Goal: Task Accomplishment & Management: Complete application form

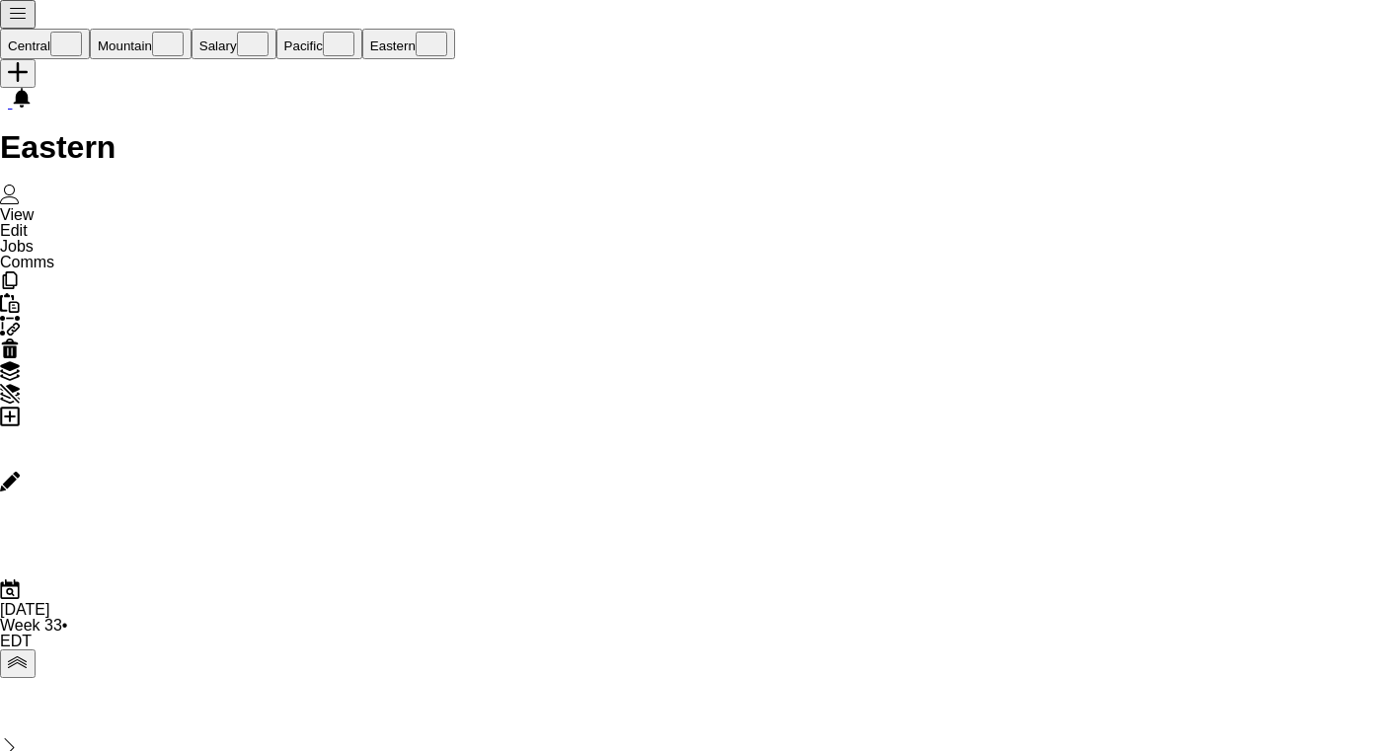
click at [15, 19] on app-icon "Menu" at bounding box center [18, 18] width 20 height 15
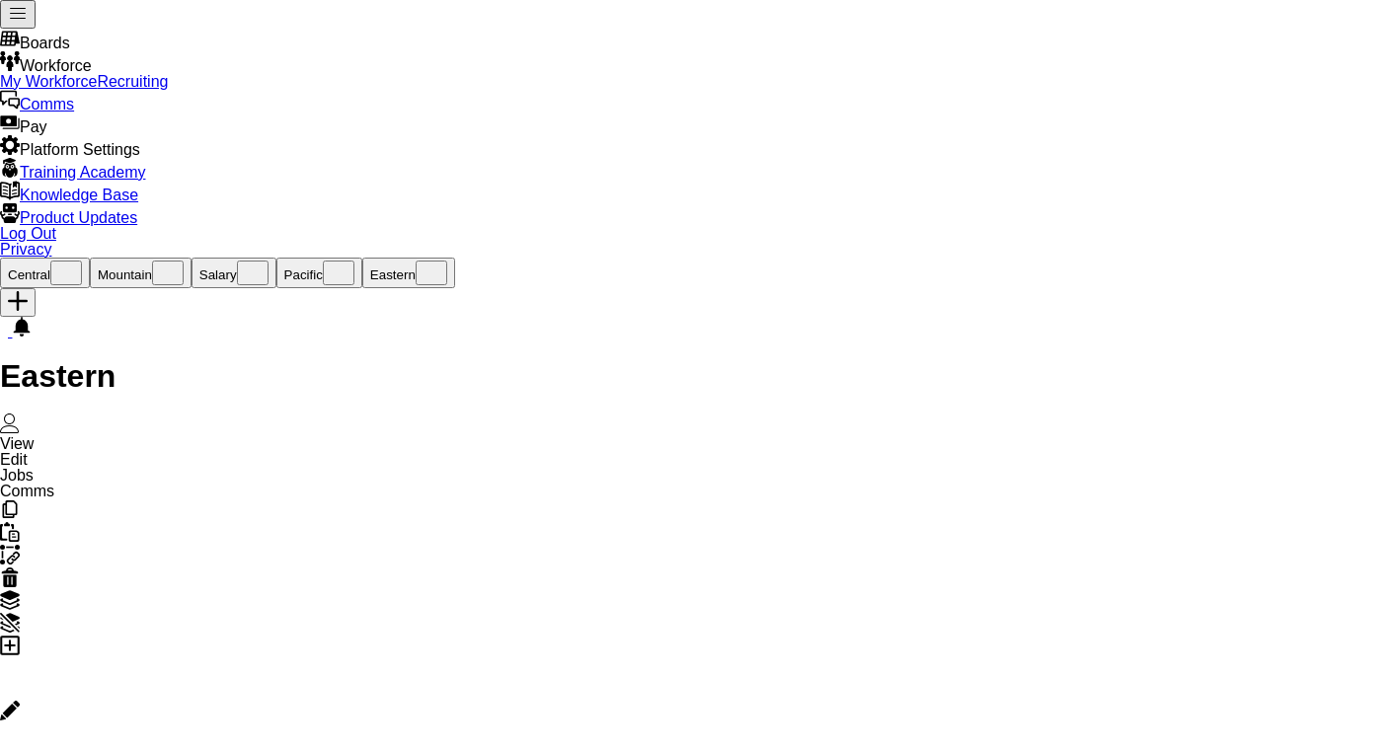
click at [97, 90] on link "My Workforce" at bounding box center [48, 81] width 97 height 17
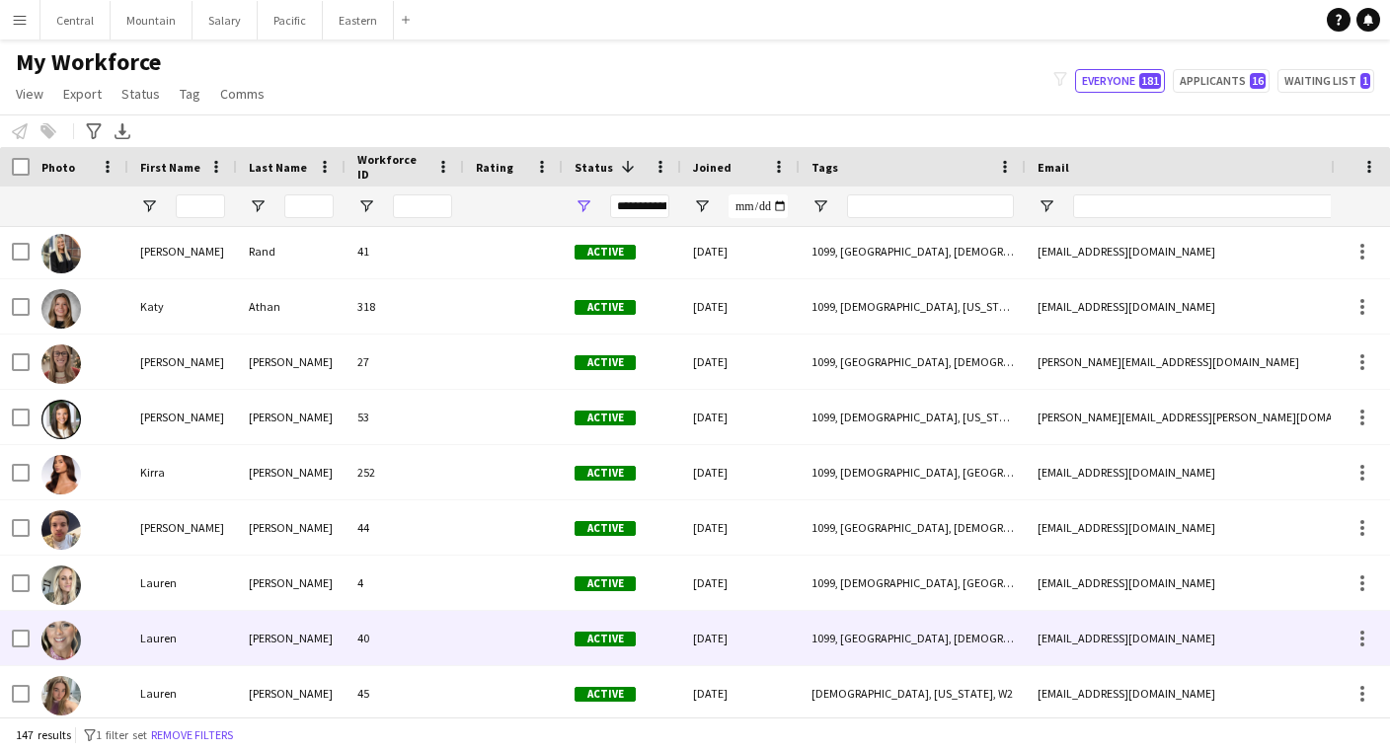
scroll to position [4734, 0]
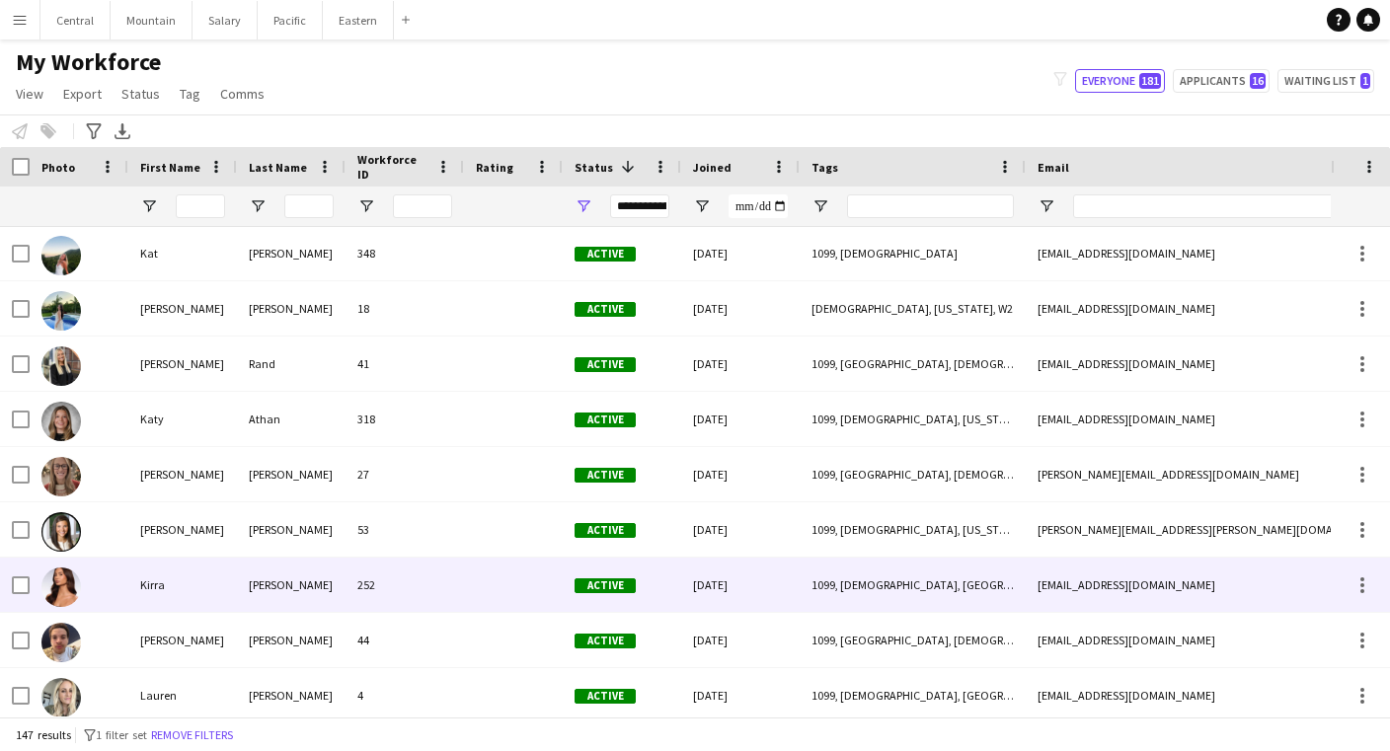
click at [336, 596] on div "[PERSON_NAME]" at bounding box center [291, 585] width 109 height 54
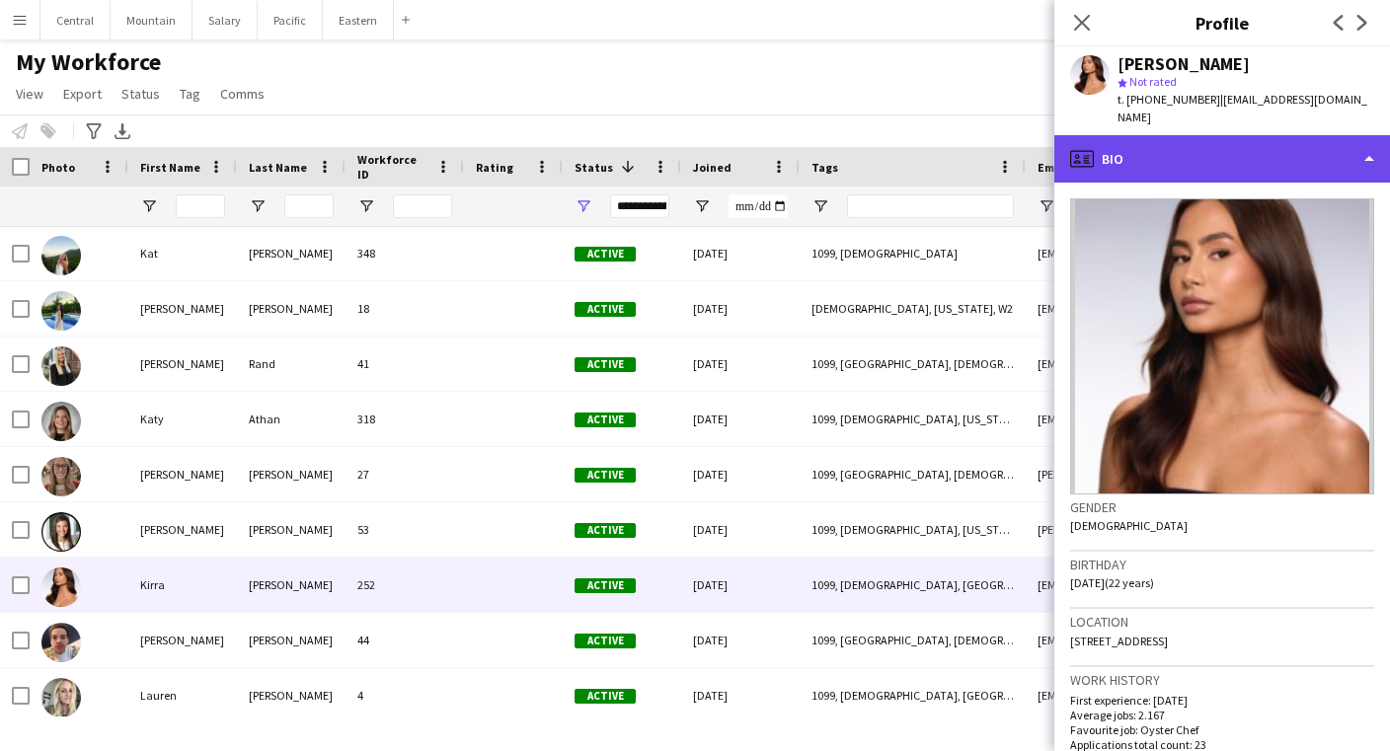
click at [1219, 135] on div "profile Bio" at bounding box center [1223, 158] width 336 height 47
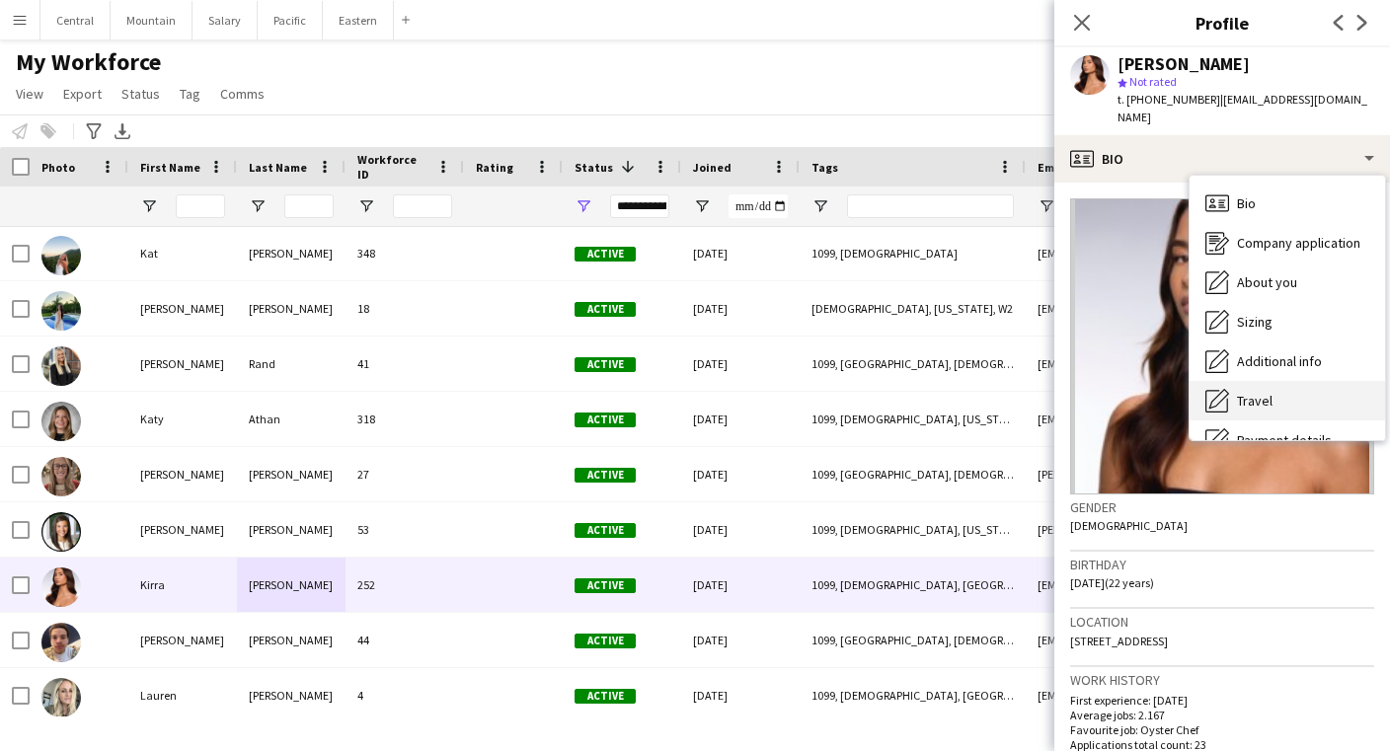
click at [1261, 381] on div "Travel Travel" at bounding box center [1288, 400] width 196 height 39
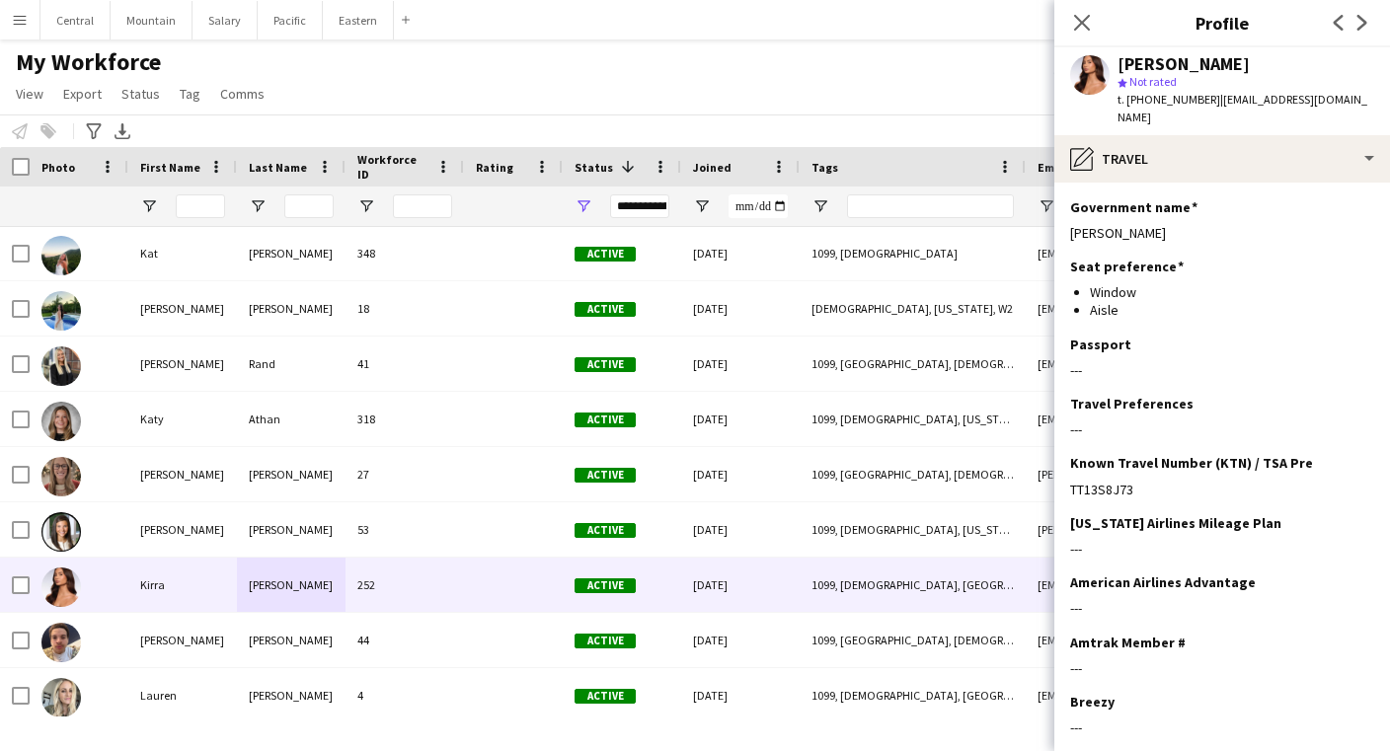
drag, startPoint x: 1137, startPoint y: 475, endPoint x: 1055, endPoint y: 474, distance: 82.0
click at [1055, 474] on app-section-data-types "Government name Edit this field [PERSON_NAME] Seat preference Edit this field W…" at bounding box center [1223, 467] width 336 height 569
copy div "TT13S8J73"
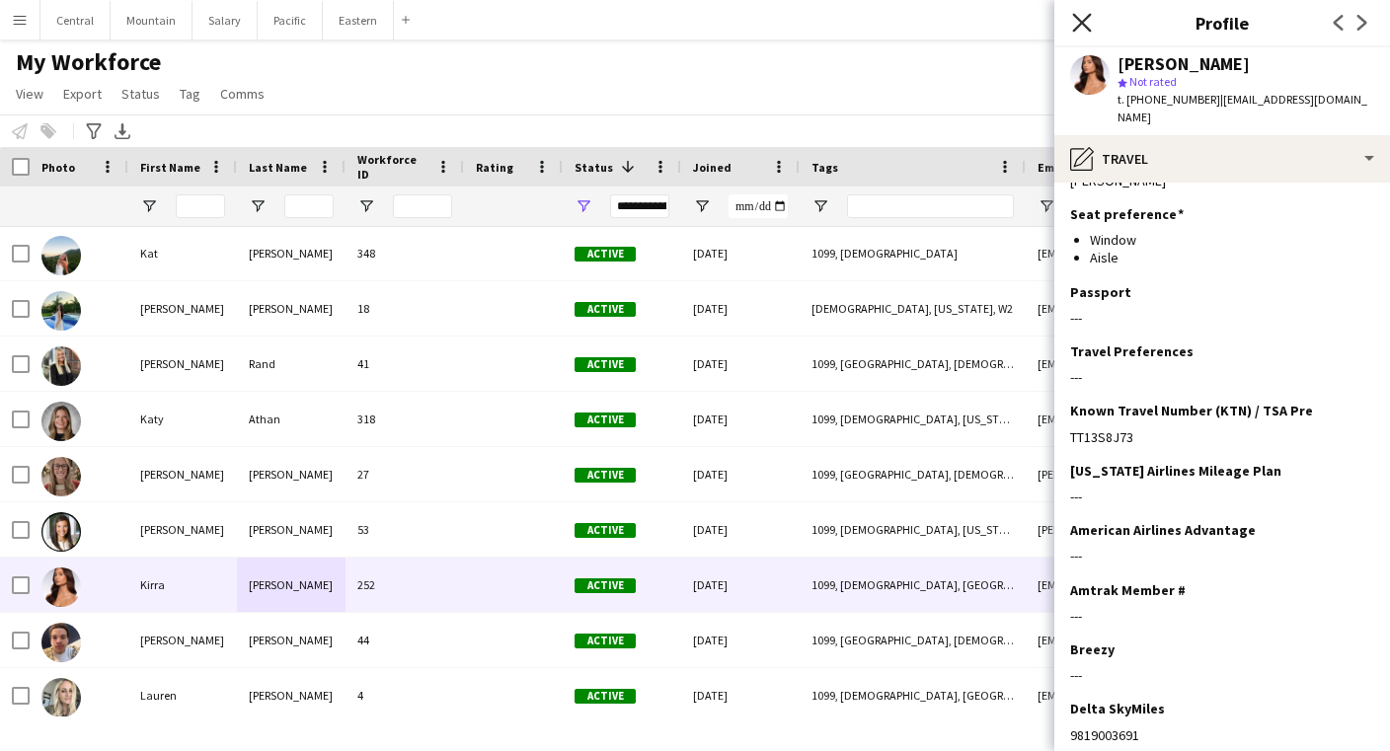
click at [1084, 20] on icon at bounding box center [1081, 22] width 19 height 19
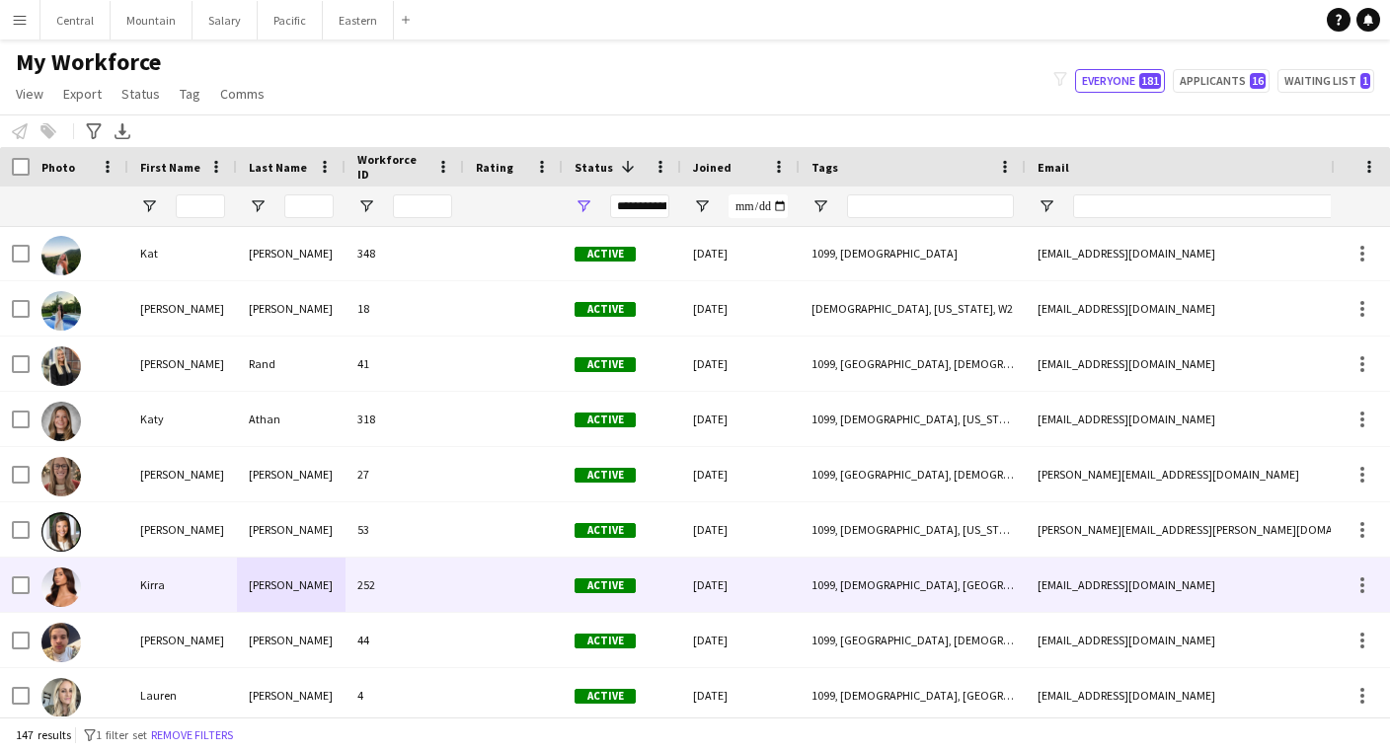
click at [230, 577] on div "Kirra" at bounding box center [182, 585] width 109 height 54
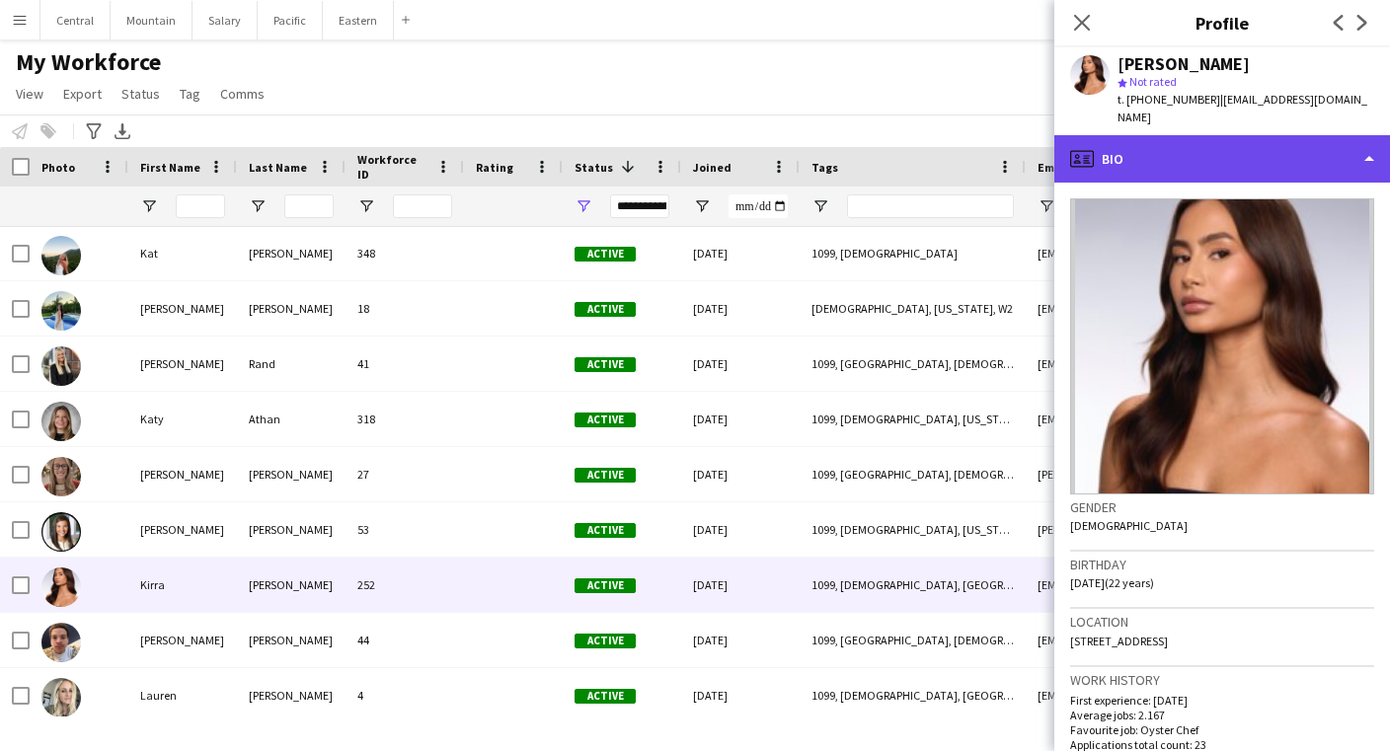
click at [1233, 143] on div "profile Bio" at bounding box center [1223, 158] width 336 height 47
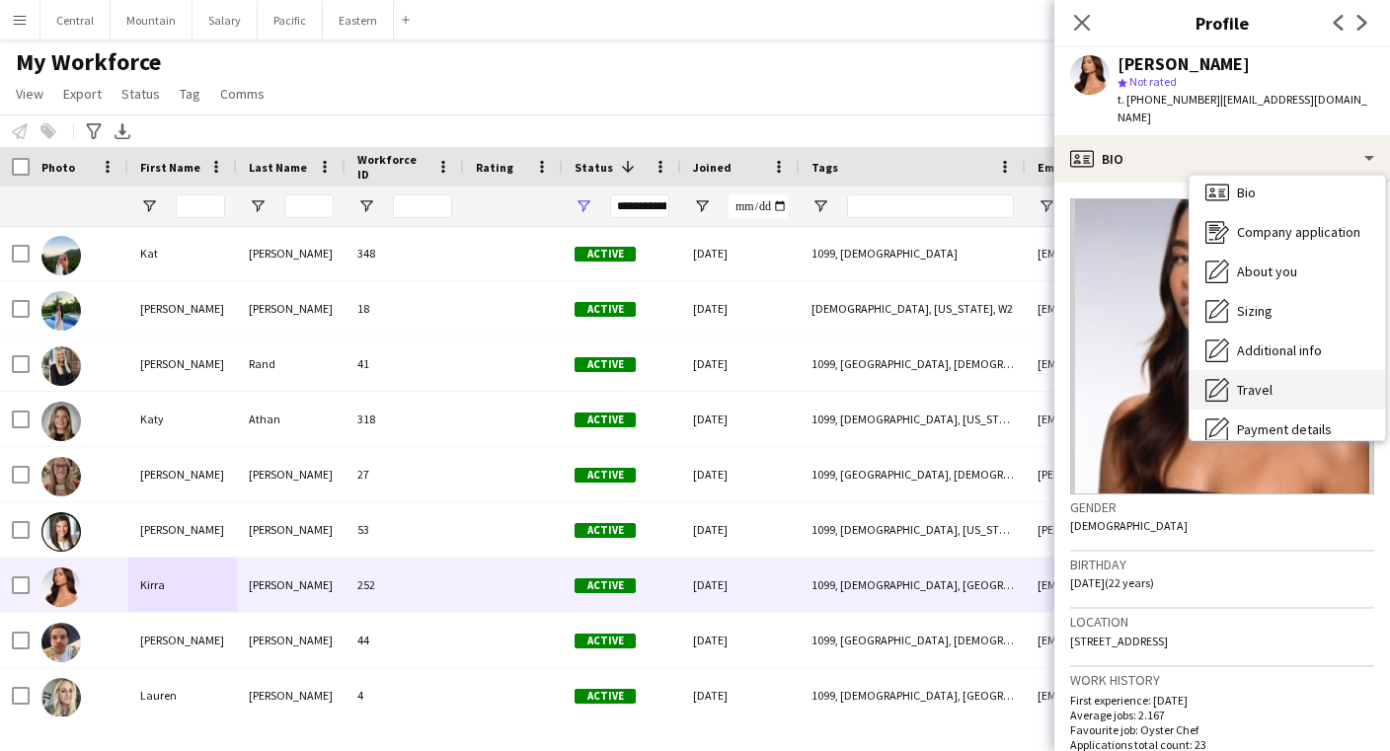
click at [1236, 370] on div "Travel Travel" at bounding box center [1288, 389] width 196 height 39
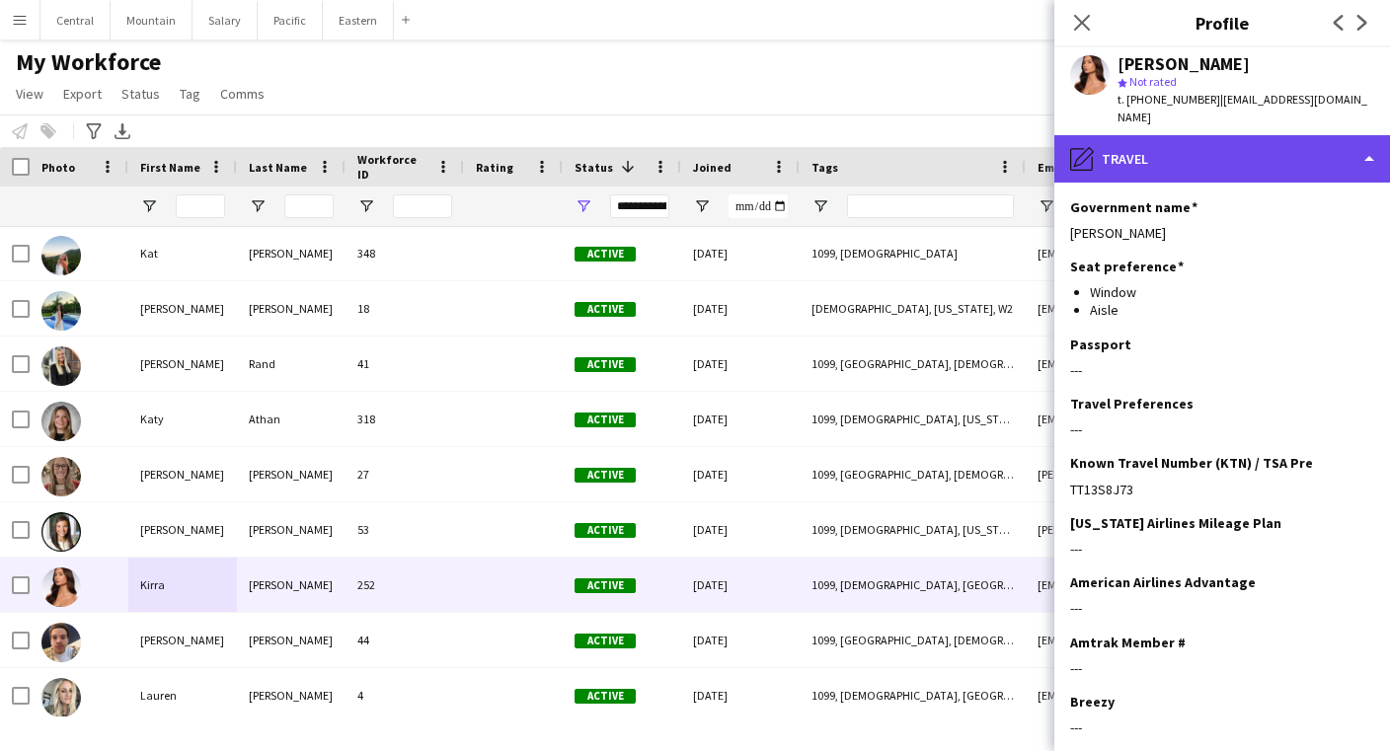
click at [1128, 152] on div "pencil4 Travel" at bounding box center [1223, 158] width 336 height 47
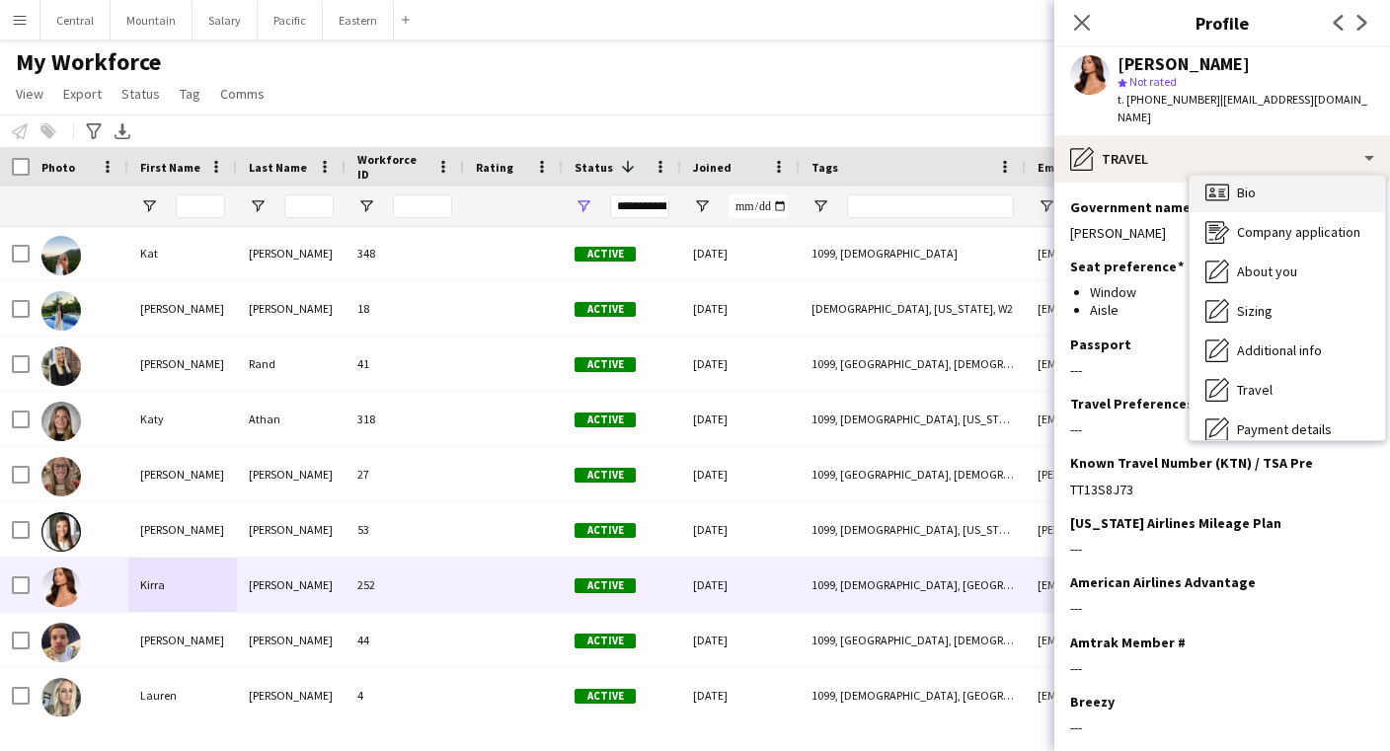
click at [1251, 184] on span "Bio" at bounding box center [1246, 193] width 19 height 18
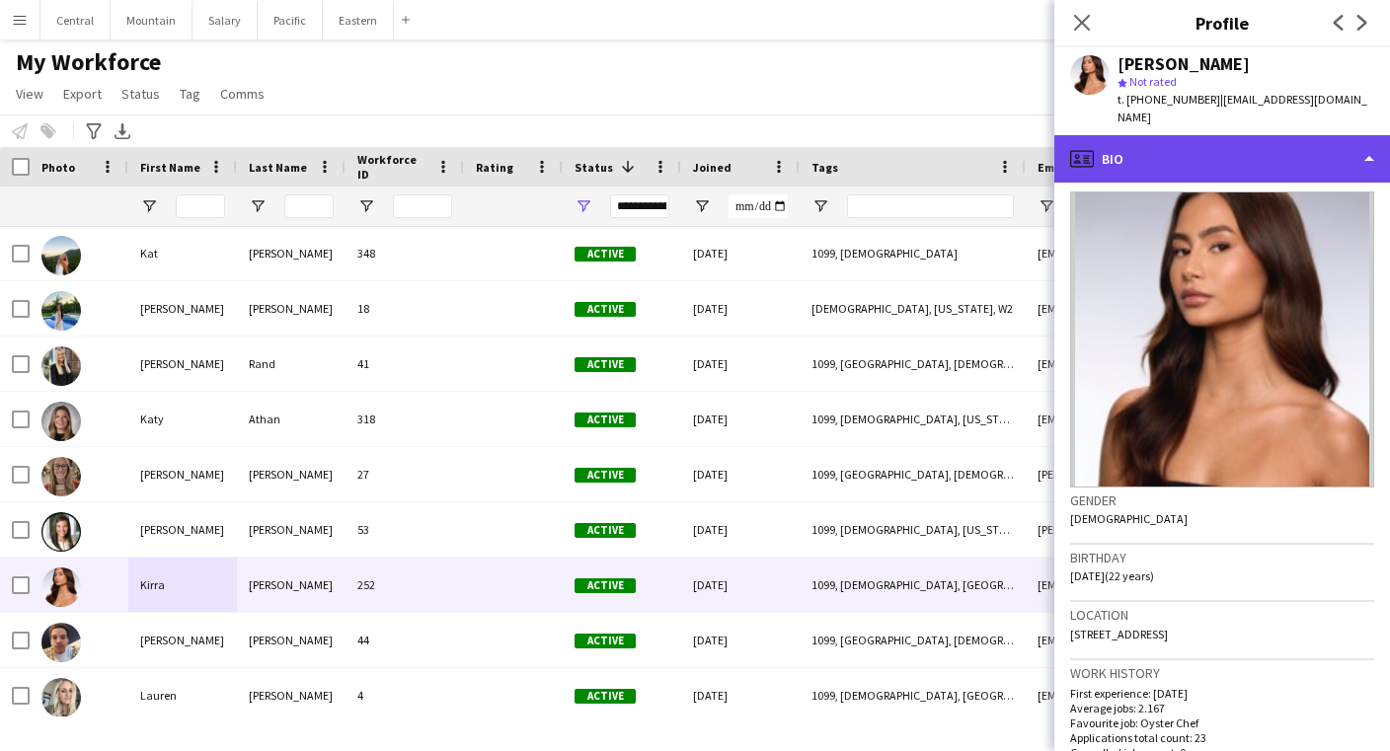
click at [1219, 151] on div "profile Bio" at bounding box center [1223, 158] width 336 height 47
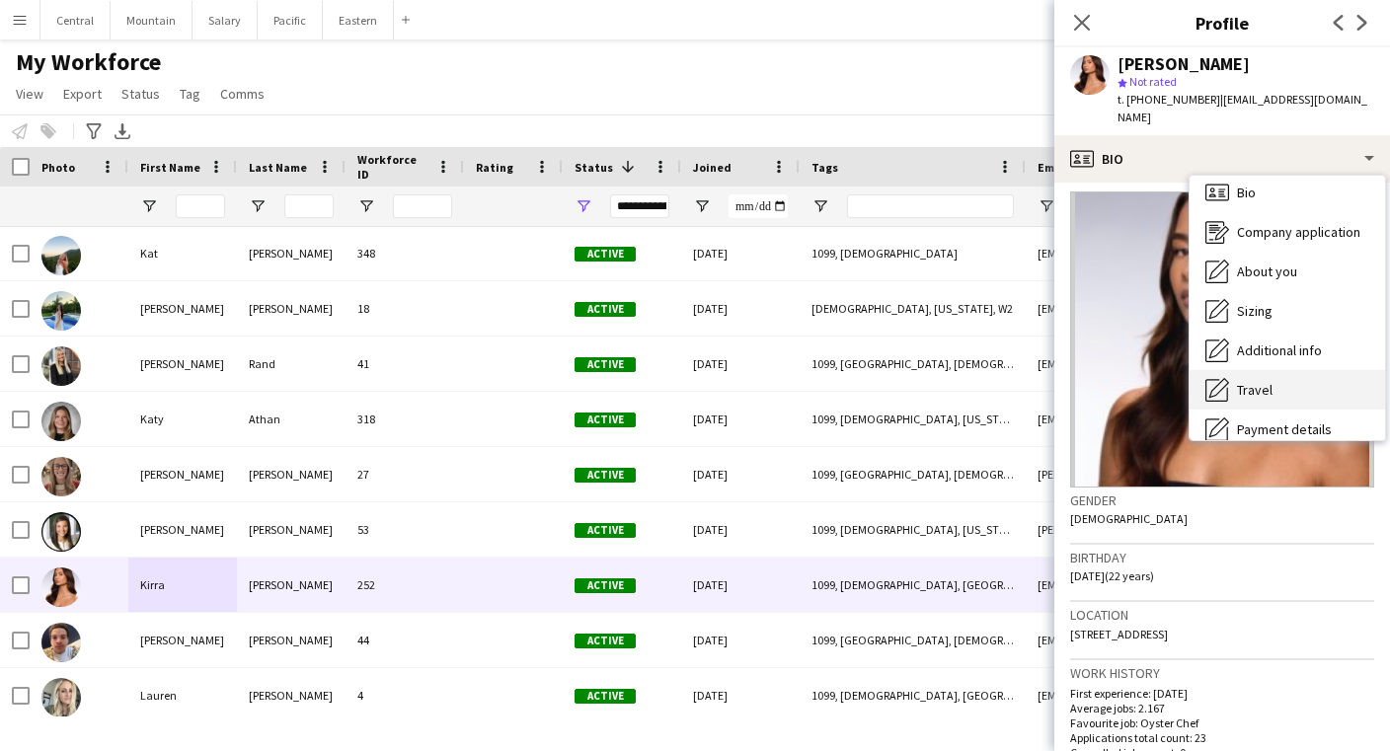
click at [1254, 381] on span "Travel" at bounding box center [1255, 390] width 36 height 18
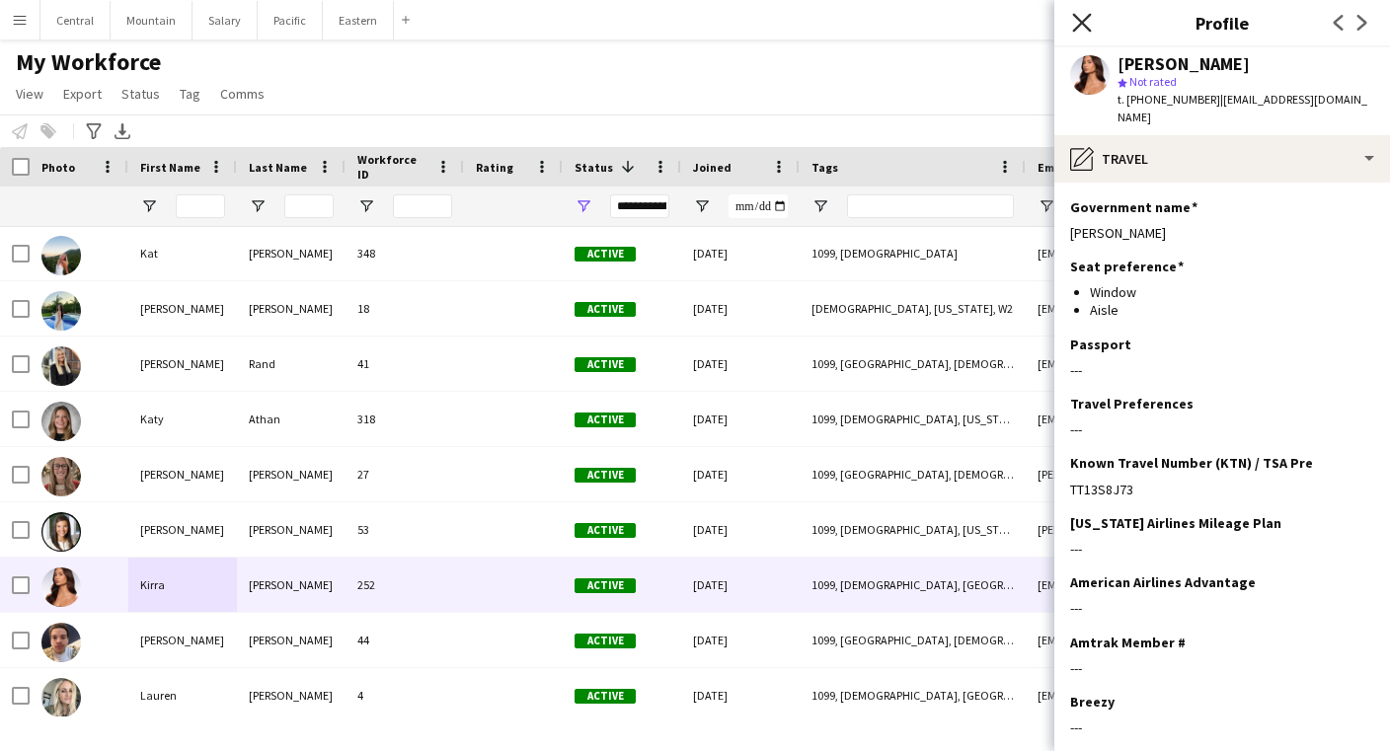
click at [1084, 20] on icon at bounding box center [1081, 22] width 19 height 19
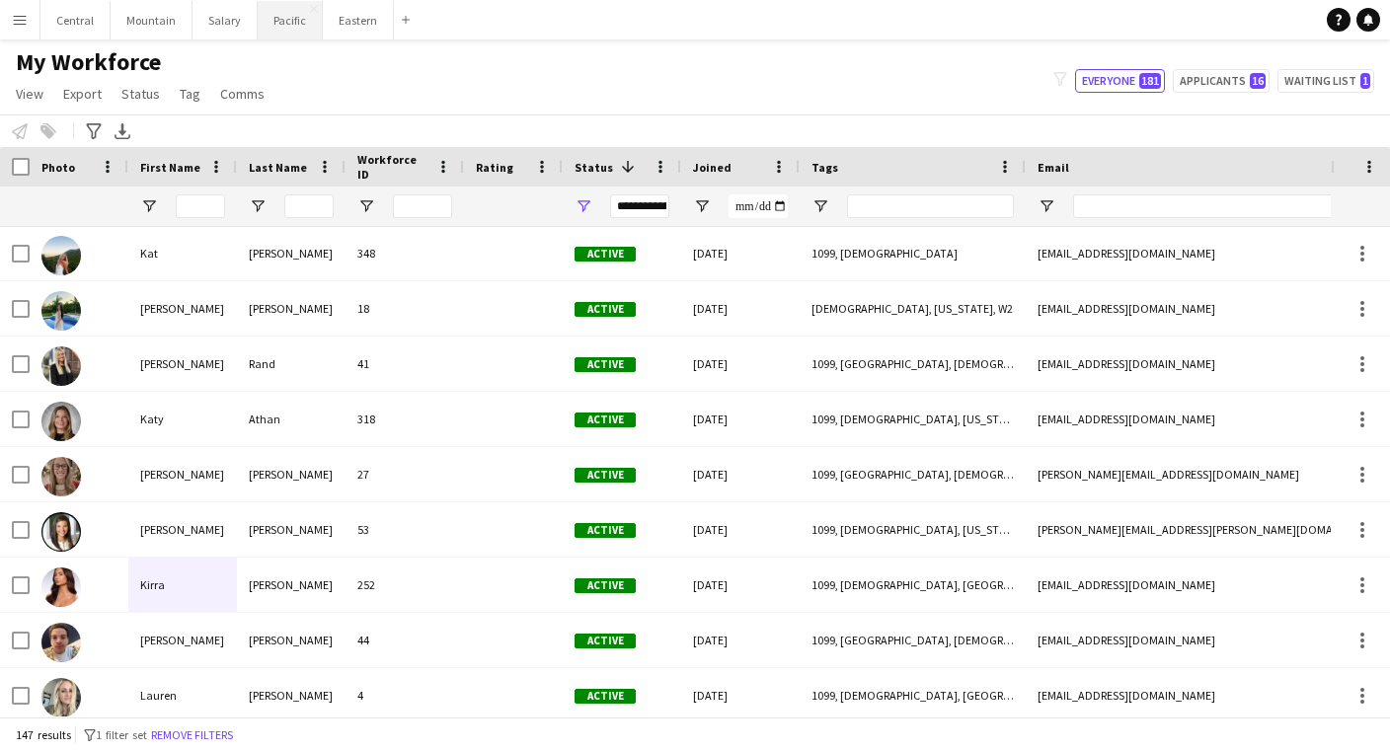
click at [277, 21] on button "Pacific Close" at bounding box center [290, 20] width 65 height 39
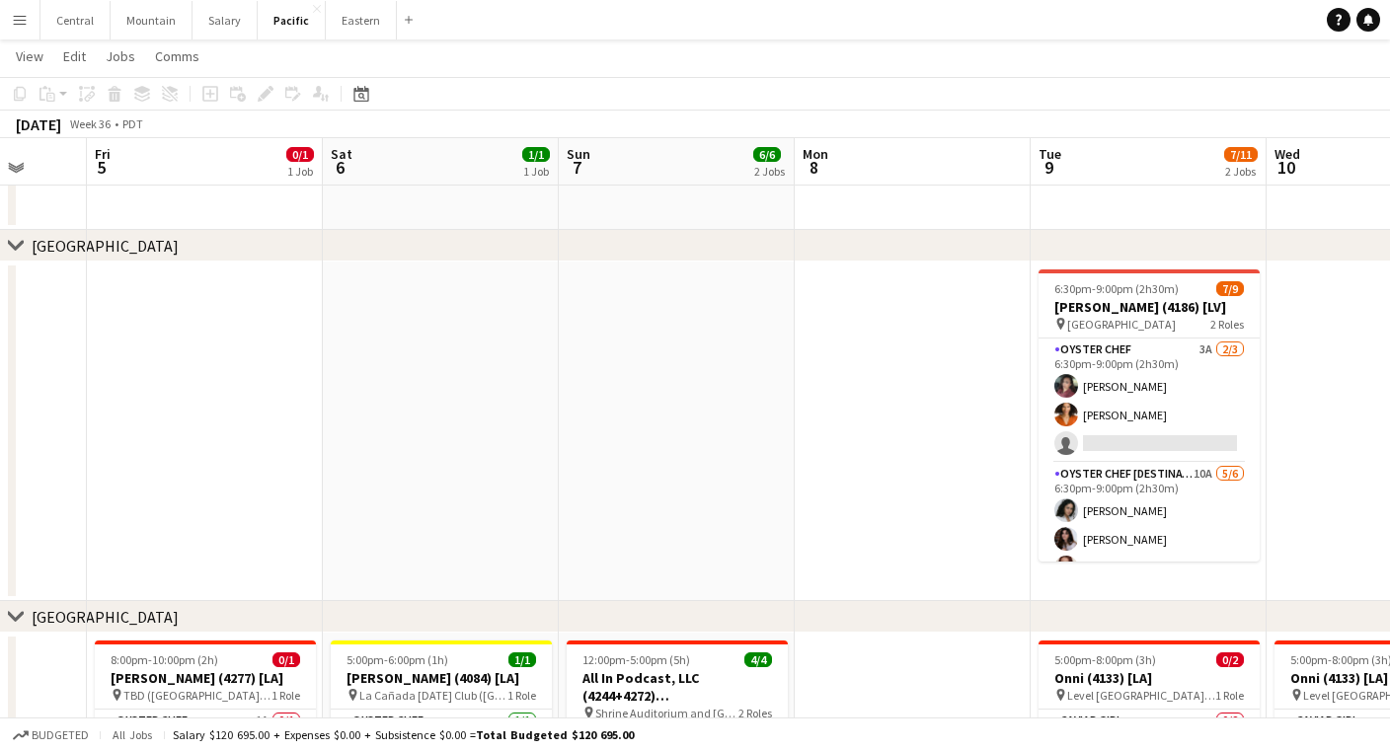
scroll to position [0, 720]
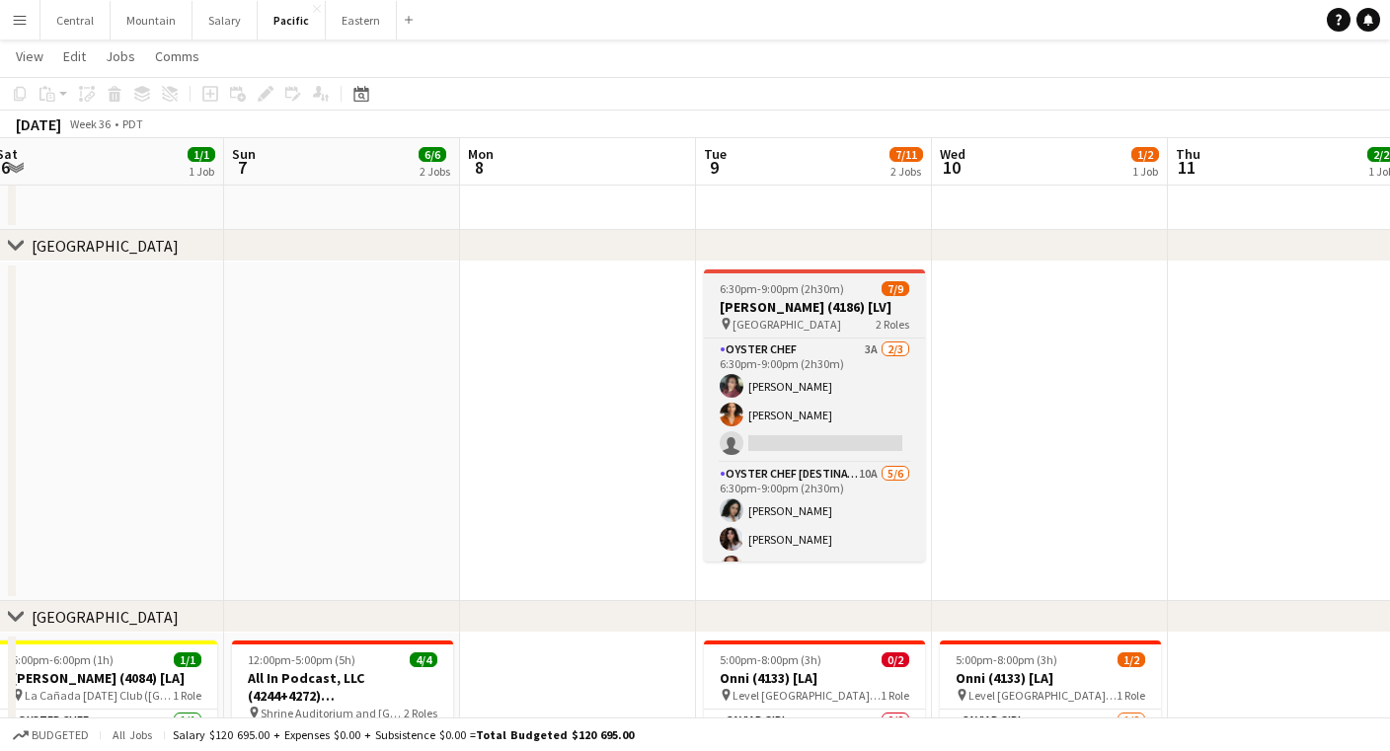
click at [794, 313] on h3 "[PERSON_NAME] (4186) [LV]" at bounding box center [814, 307] width 221 height 18
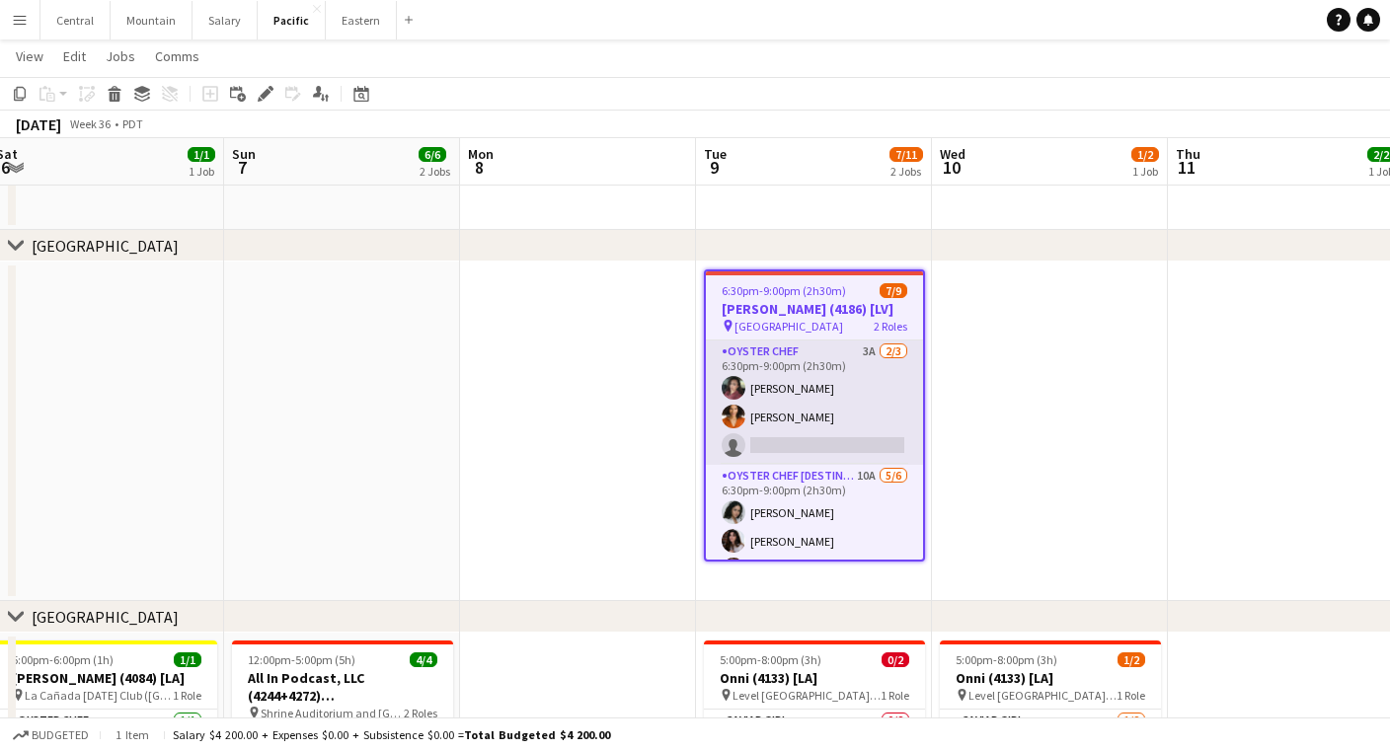
click at [792, 380] on app-card-role "Oyster Chef 3A [DATE] 6:30pm-9:00pm (2h30m) Tea [PERSON_NAME] [PERSON_NAME] sin…" at bounding box center [814, 403] width 217 height 124
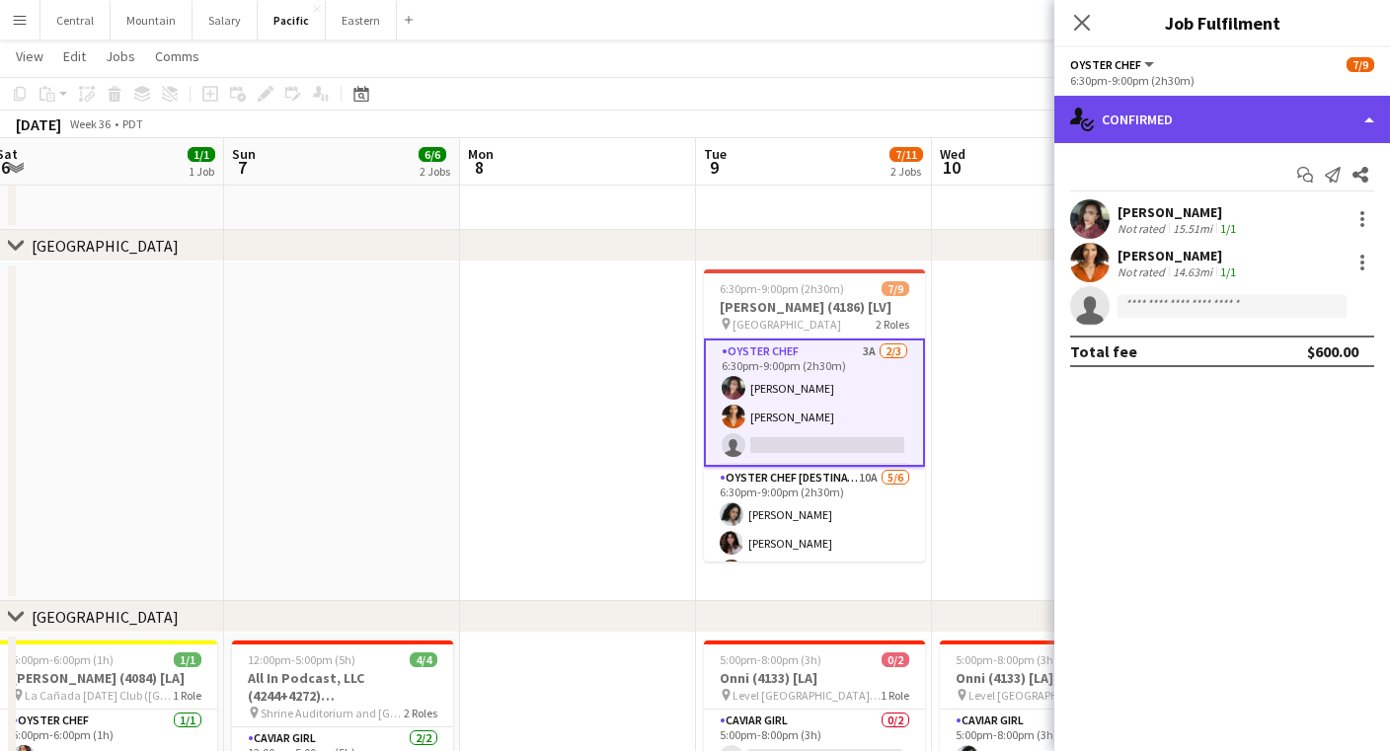
click at [1257, 118] on div "single-neutral-actions-check-2 Confirmed" at bounding box center [1223, 119] width 336 height 47
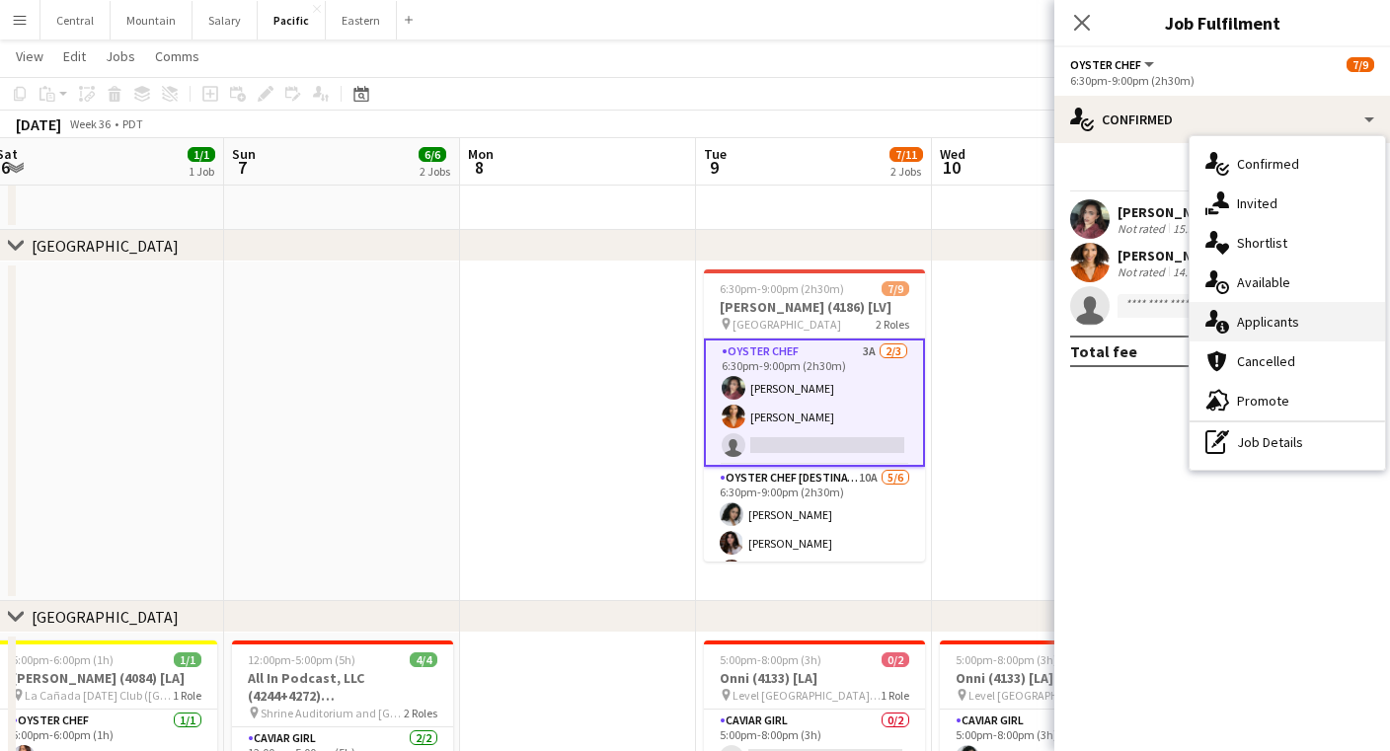
click at [1263, 322] on div "single-neutral-actions-information Applicants" at bounding box center [1288, 321] width 196 height 39
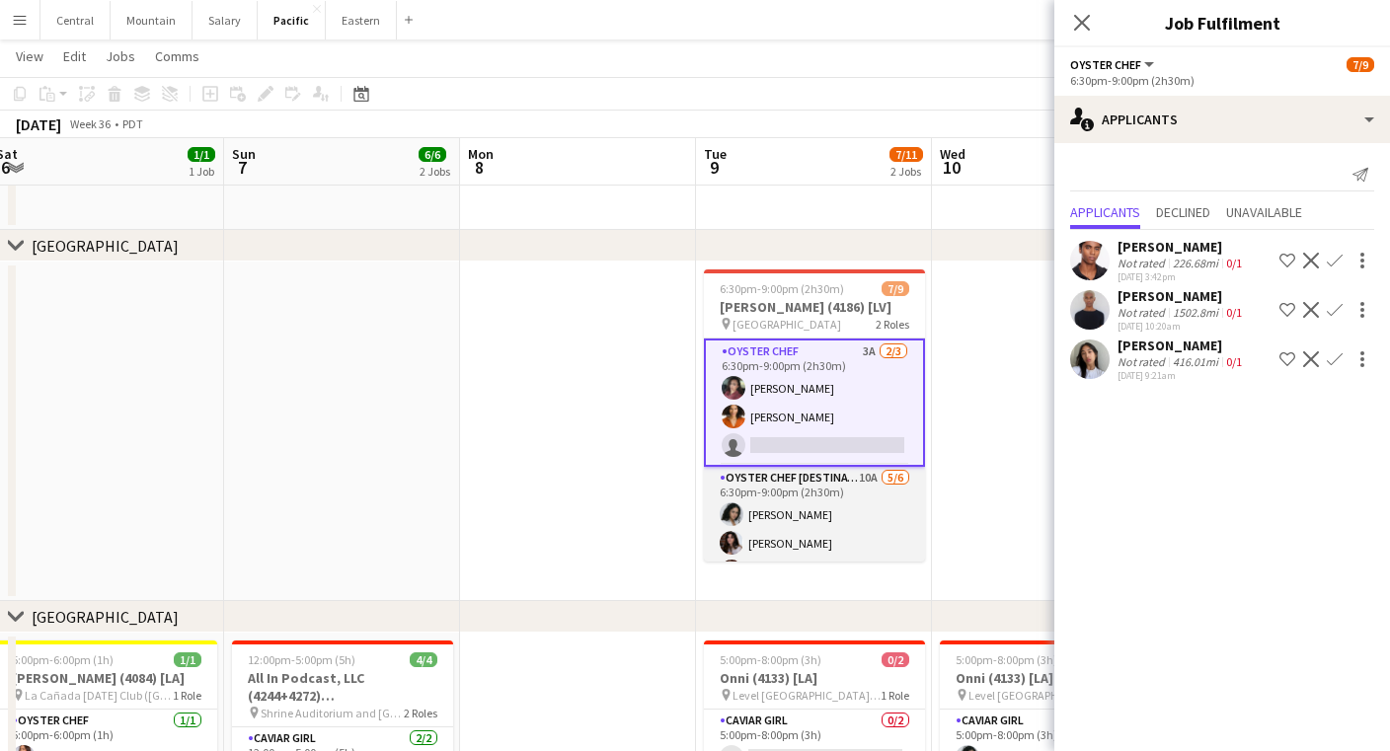
click at [859, 495] on app-card-role "Oyster Chef [DESTINATION] 10A [DATE] 6:30pm-9:00pm (2h30m) [PERSON_NAME] [PERSO…" at bounding box center [814, 572] width 221 height 210
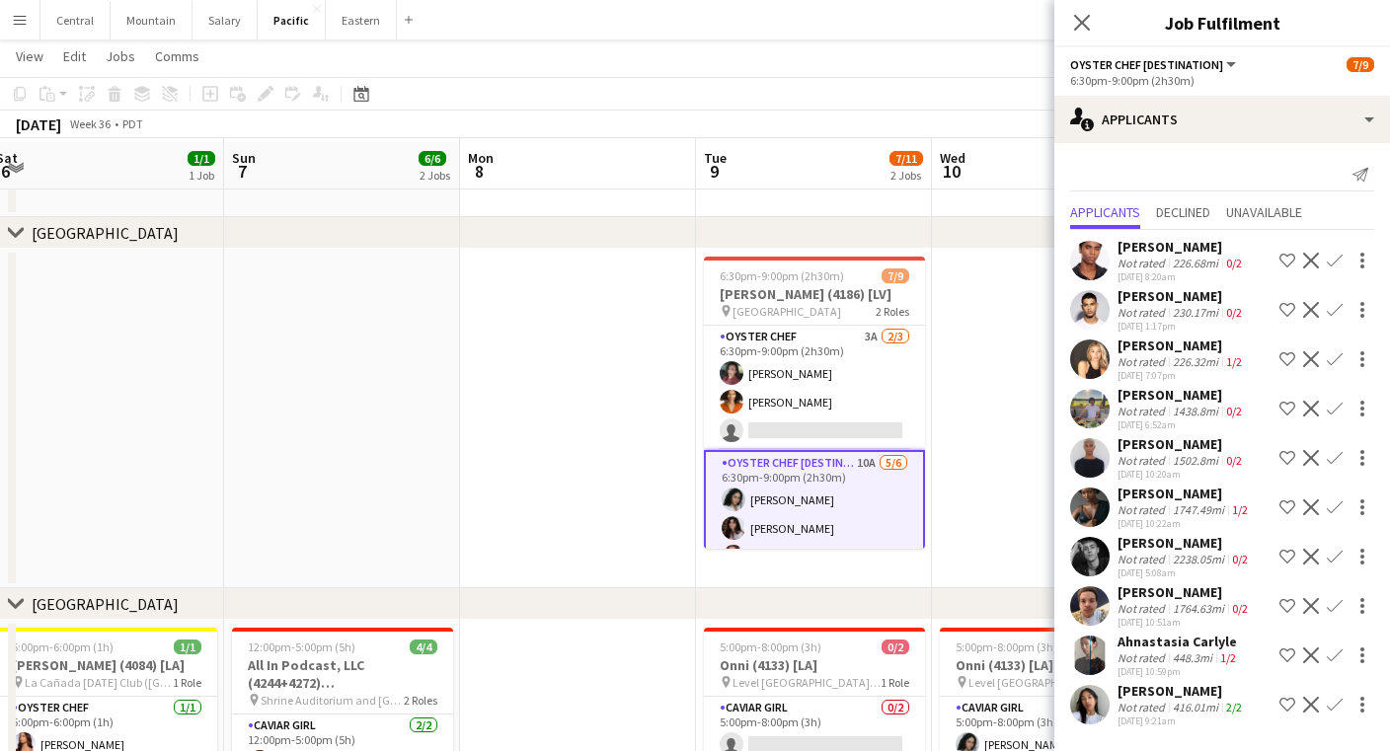
scroll to position [55, 0]
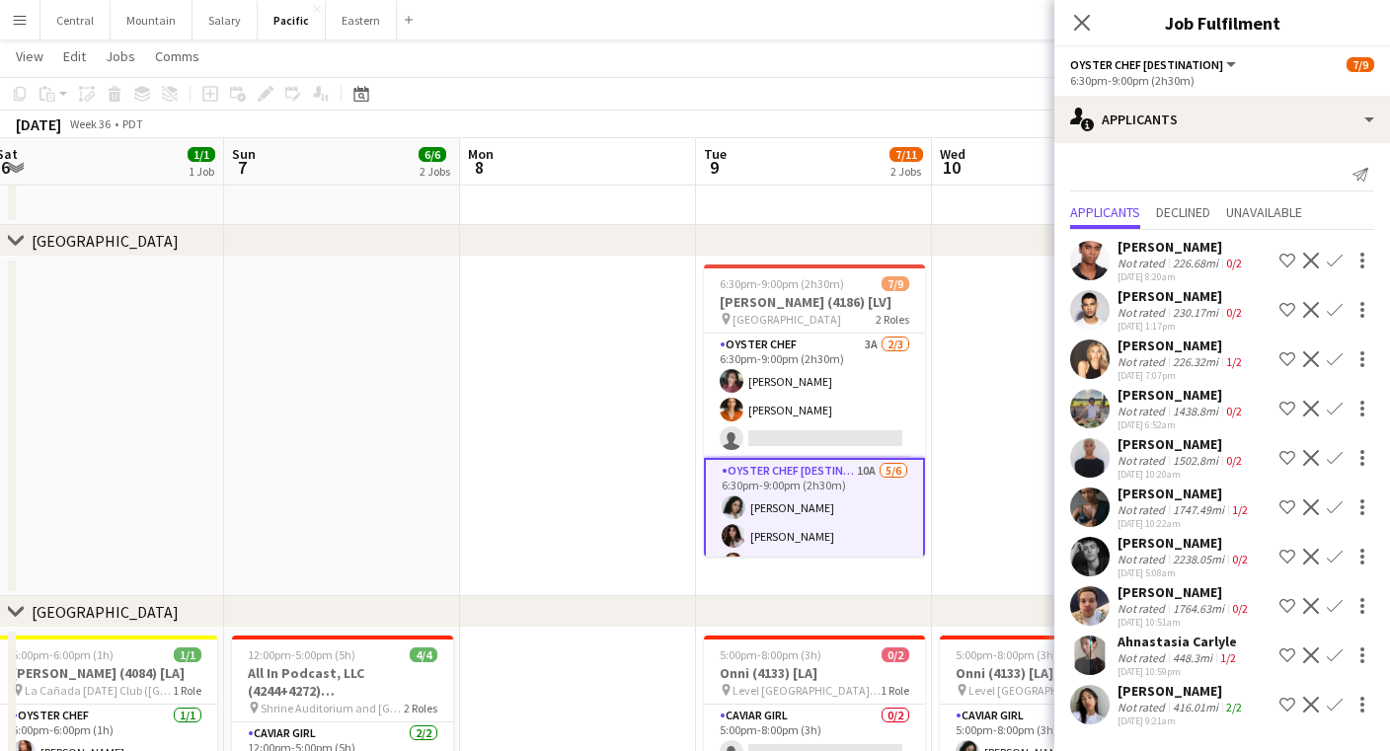
click at [1082, 13] on app-icon "Close pop-in" at bounding box center [1082, 23] width 24 height 24
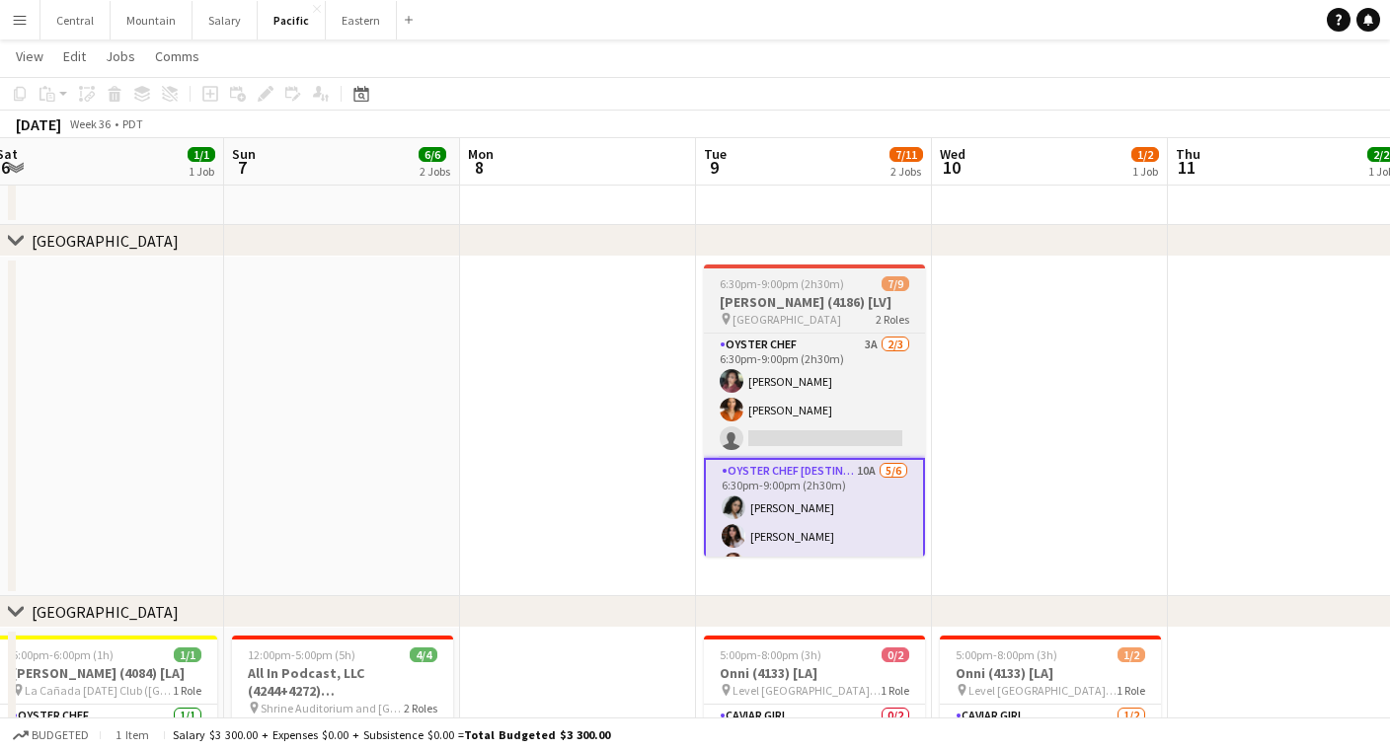
click at [759, 312] on span "[GEOGRAPHIC_DATA]" at bounding box center [787, 319] width 109 height 15
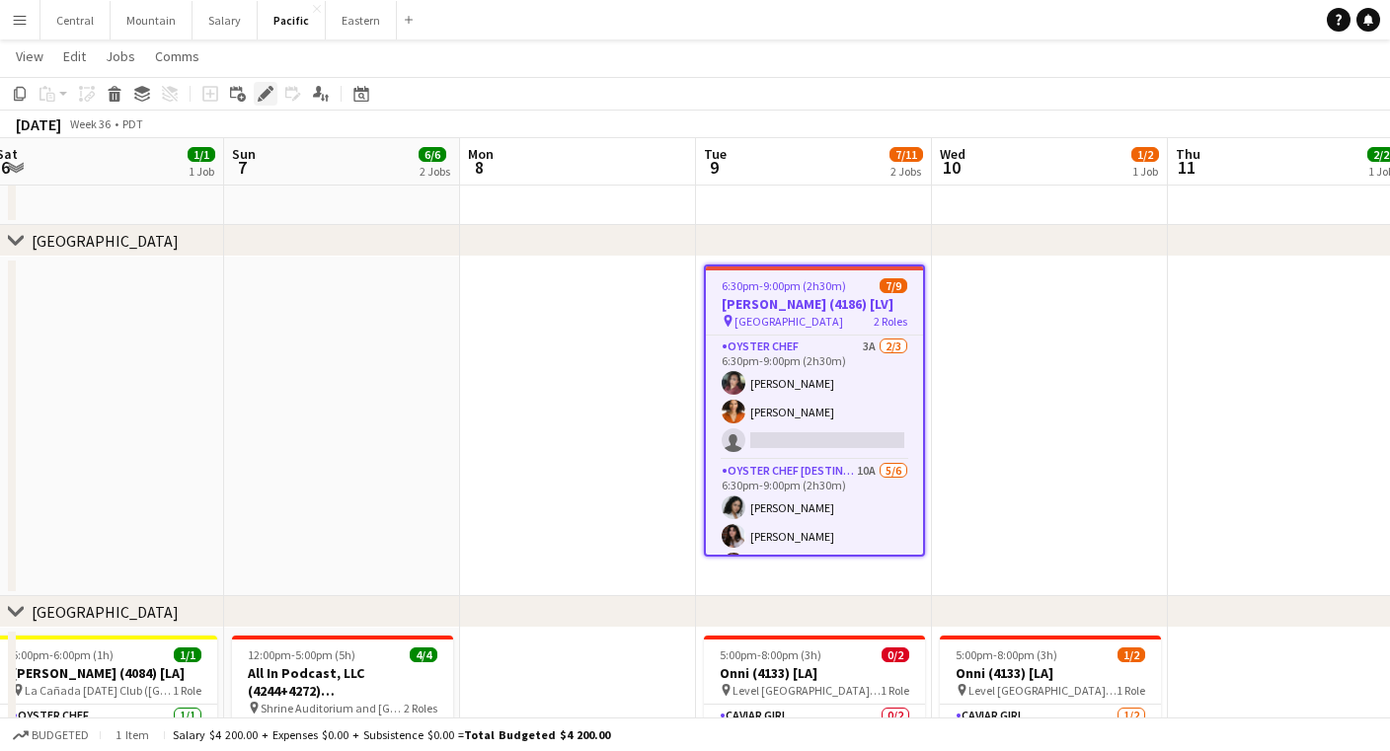
click at [267, 92] on icon at bounding box center [265, 94] width 11 height 11
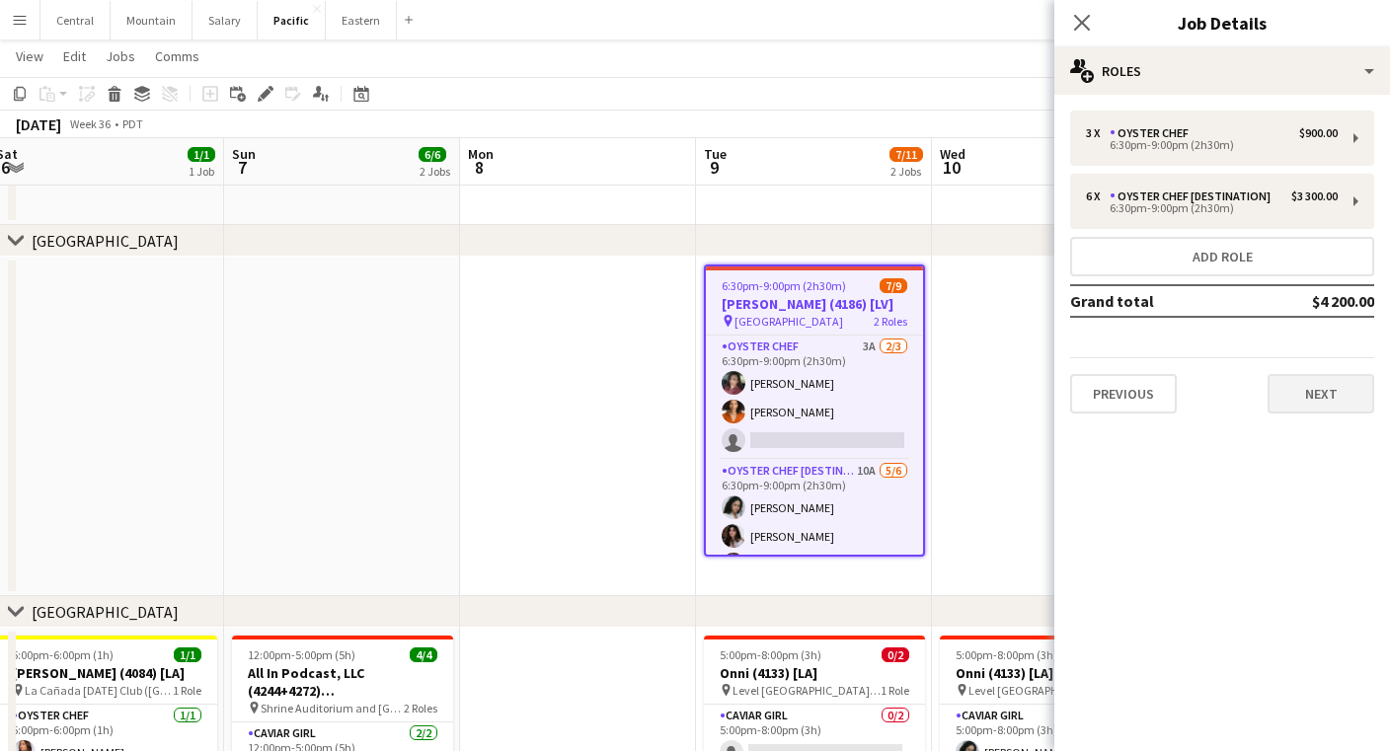
click at [1300, 394] on button "Next" at bounding box center [1321, 393] width 107 height 39
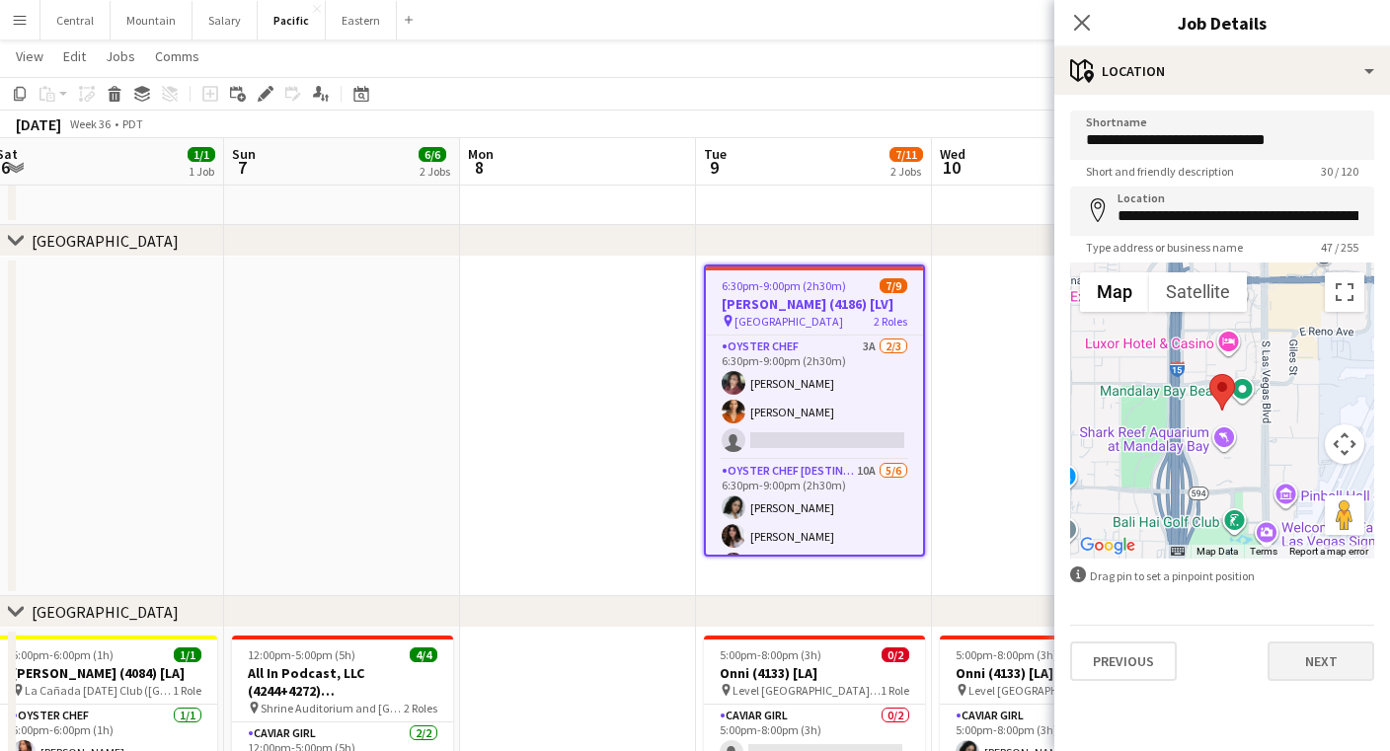
click at [1336, 658] on button "Next" at bounding box center [1321, 661] width 107 height 39
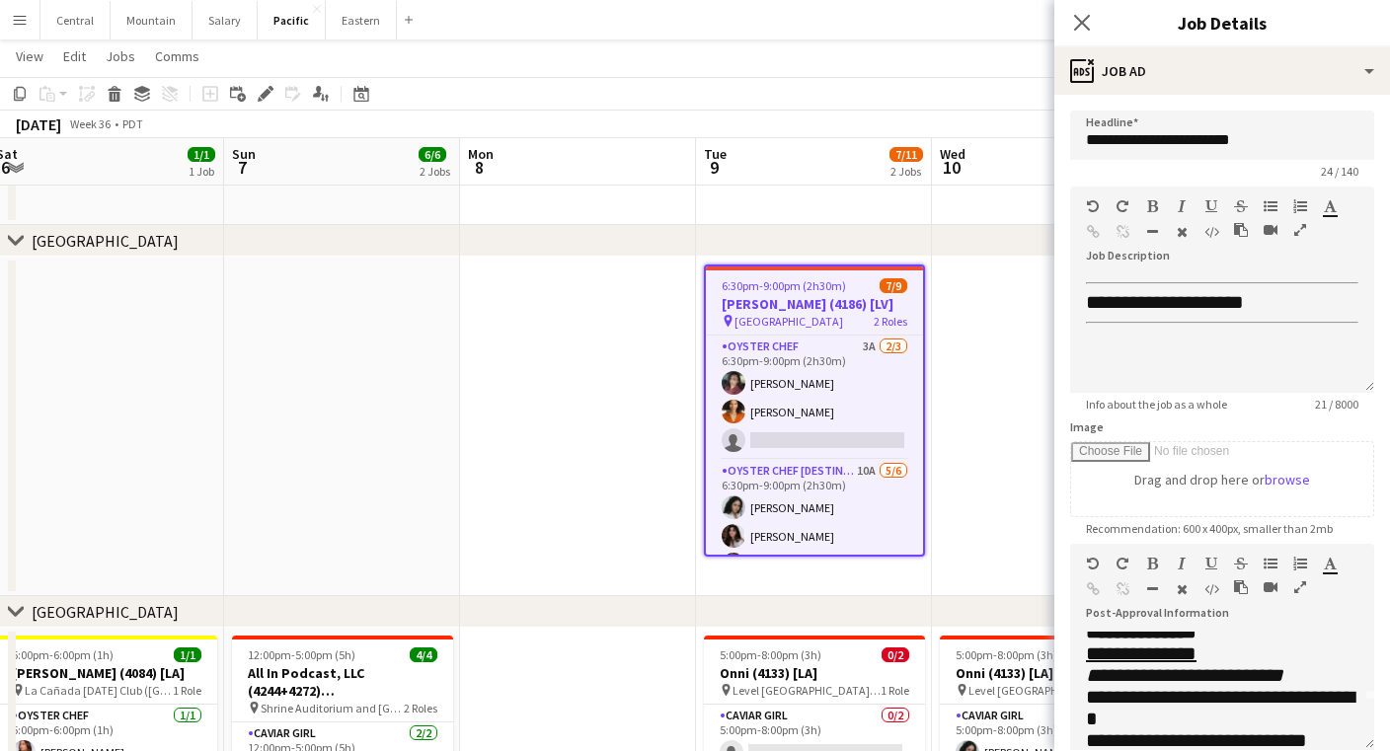
scroll to position [51, 0]
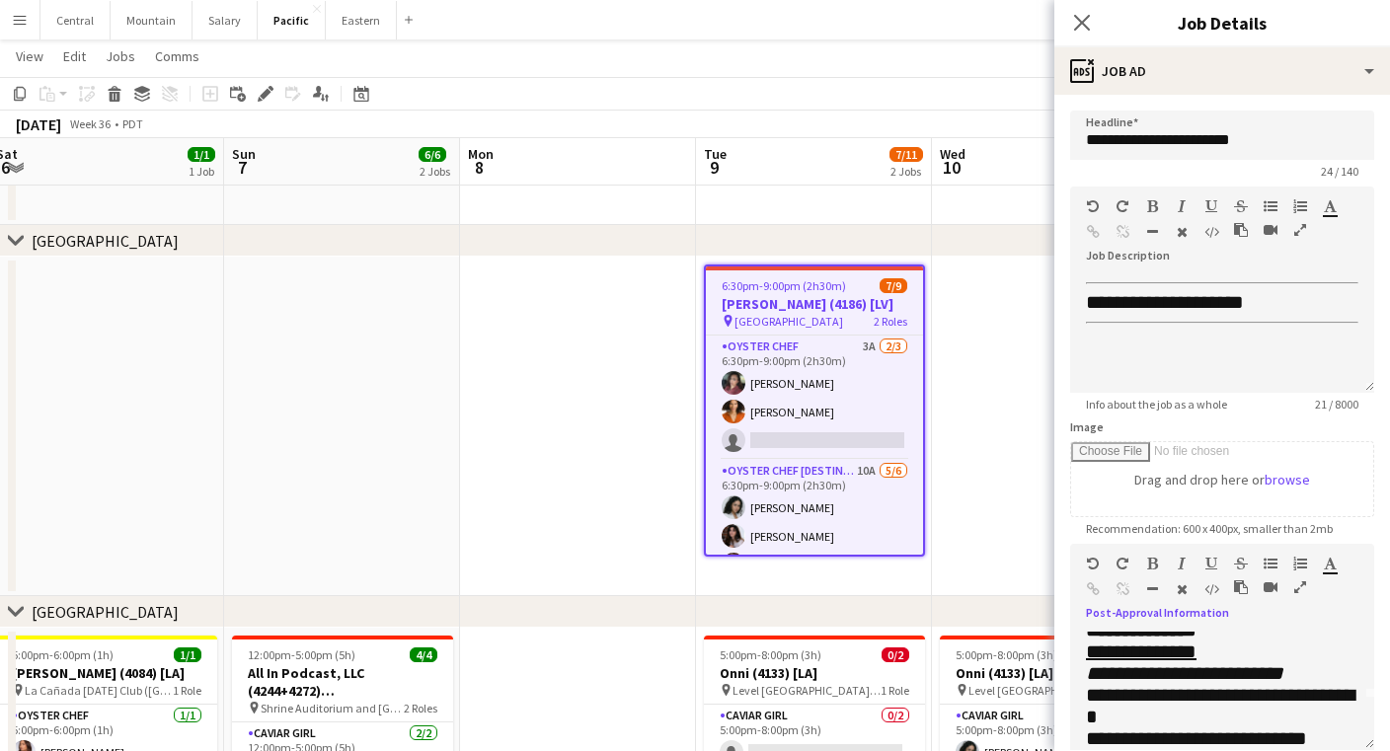
click at [1302, 591] on icon "button" at bounding box center [1301, 588] width 12 height 14
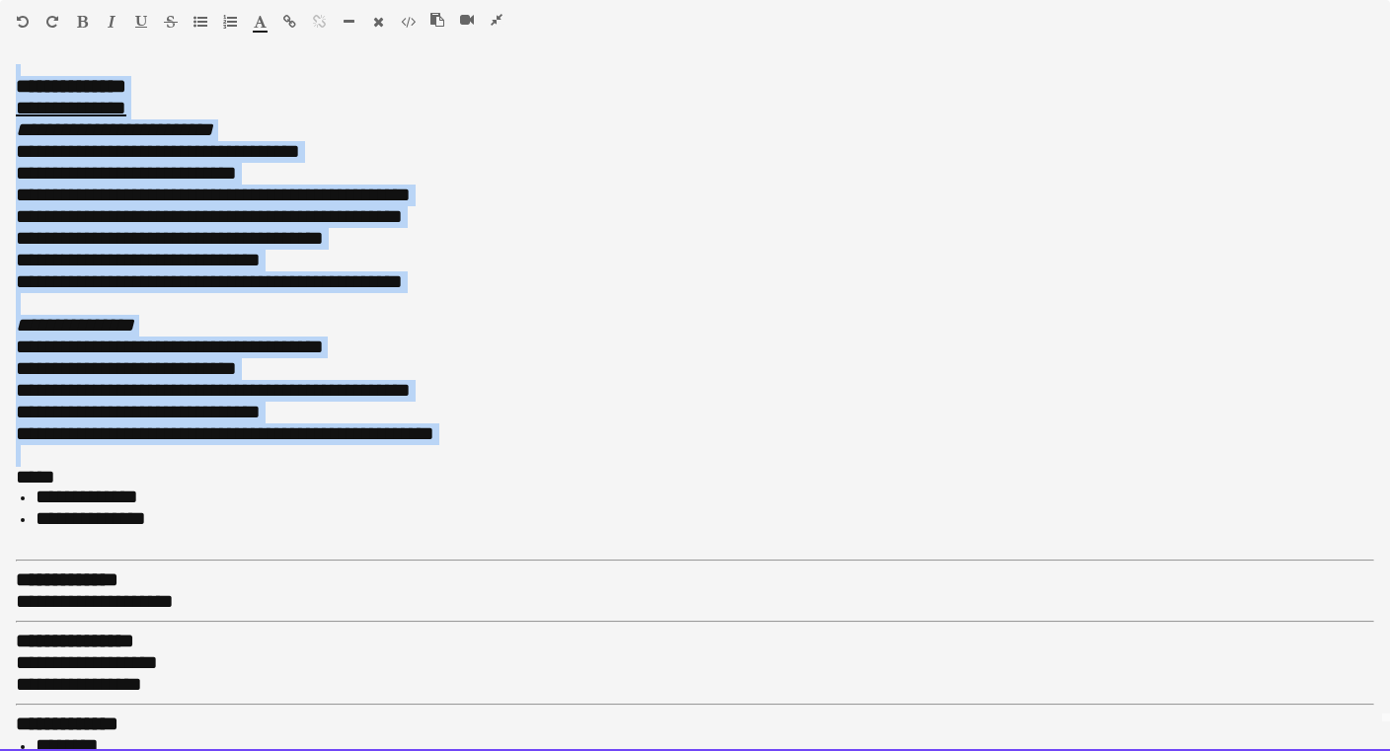
scroll to position [0, 0]
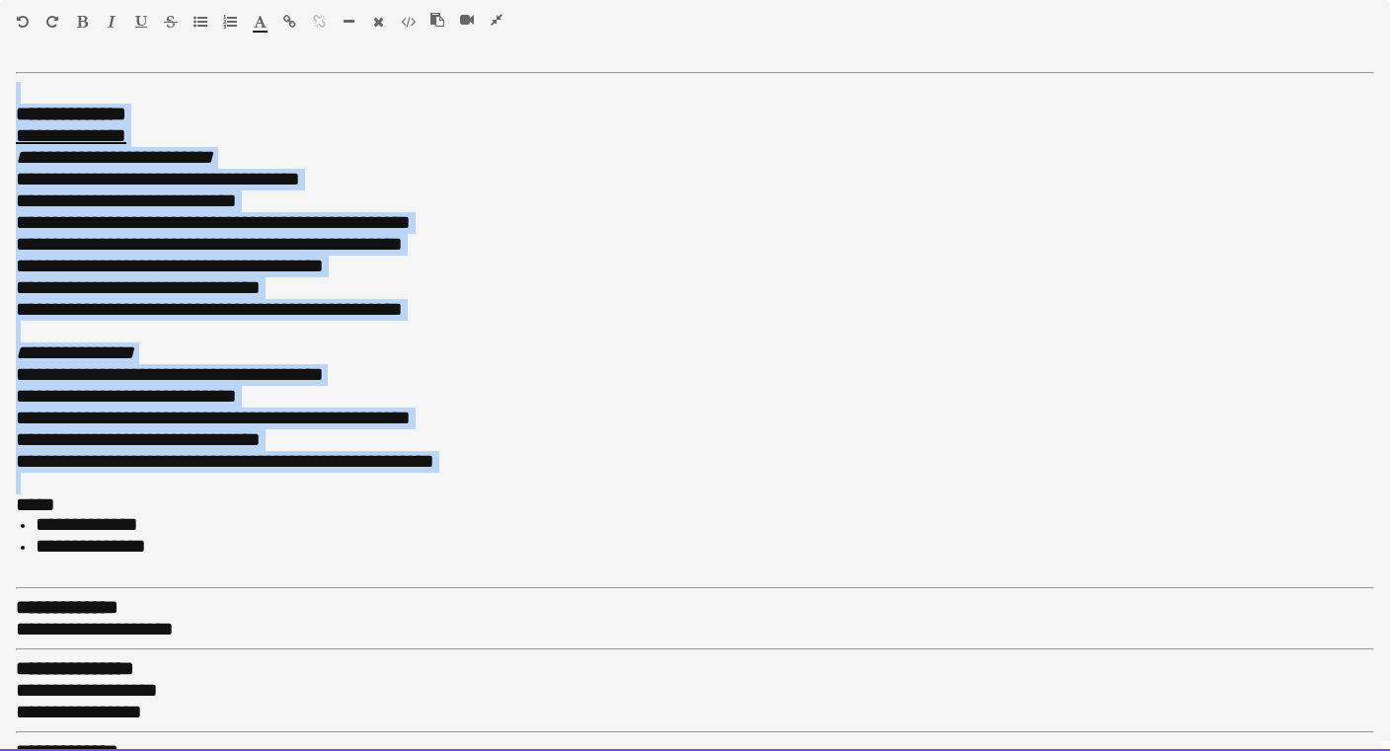
drag, startPoint x: 65, startPoint y: 416, endPoint x: 1, endPoint y: -1, distance: 421.6
click at [23, 84] on div at bounding box center [695, 93] width 1359 height 22
drag, startPoint x: 11, startPoint y: 73, endPoint x: 169, endPoint y: 565, distance: 516.5
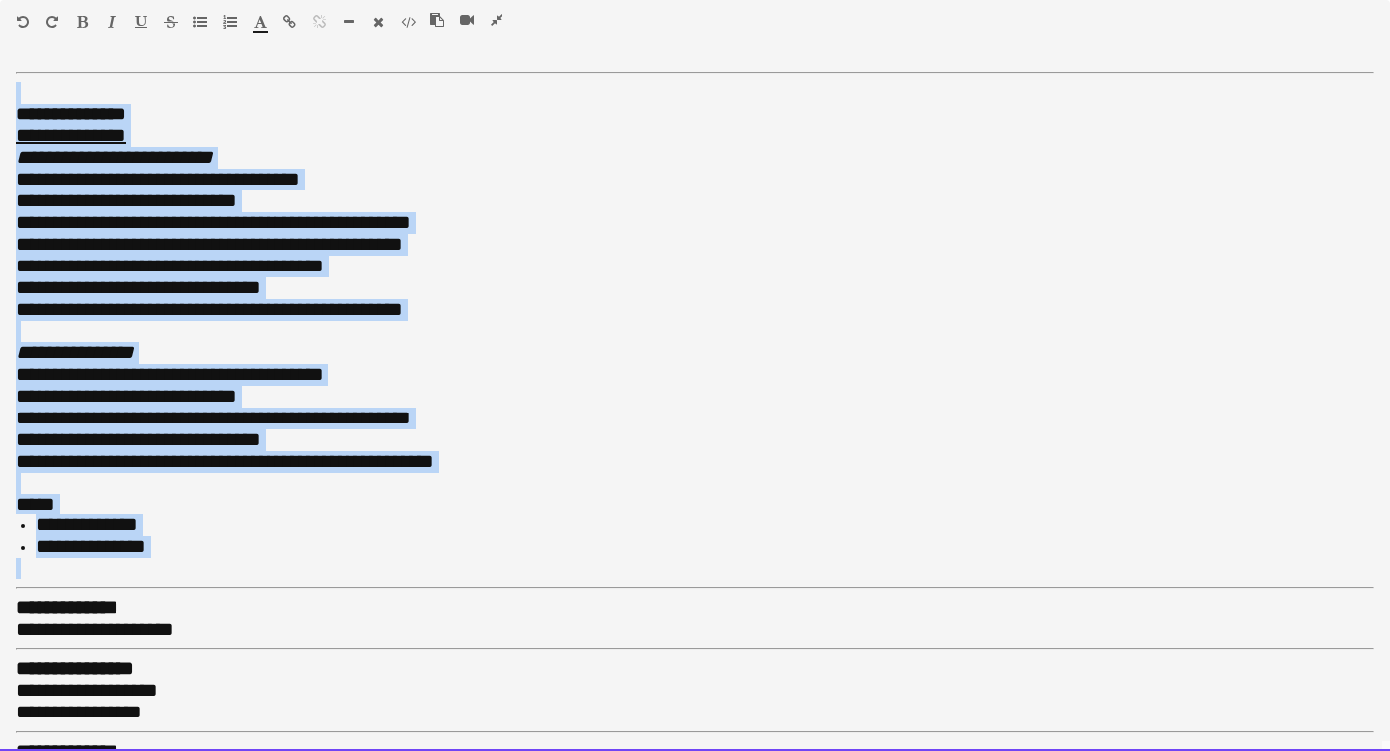
click at [169, 565] on div "**********" at bounding box center [695, 407] width 1390 height 687
copy div "**********"
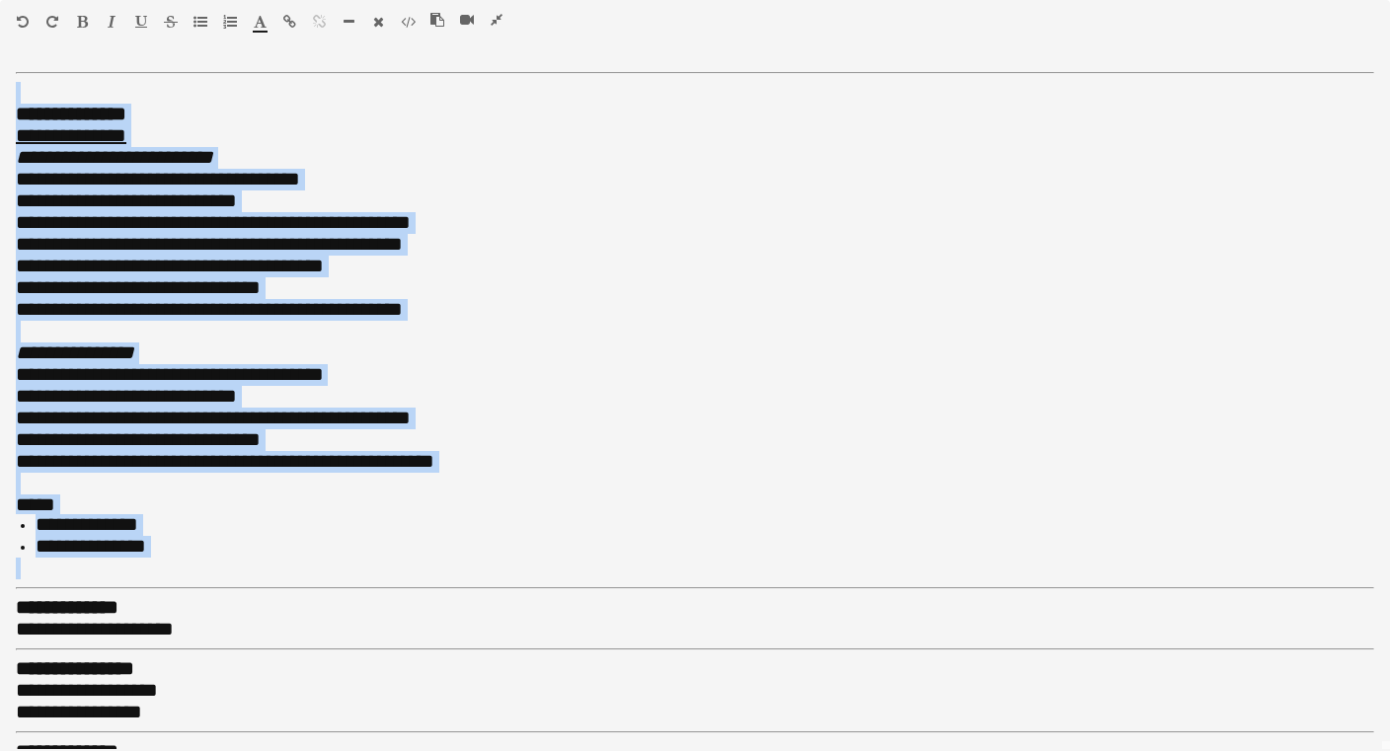
click at [494, 19] on icon "button" at bounding box center [497, 20] width 12 height 14
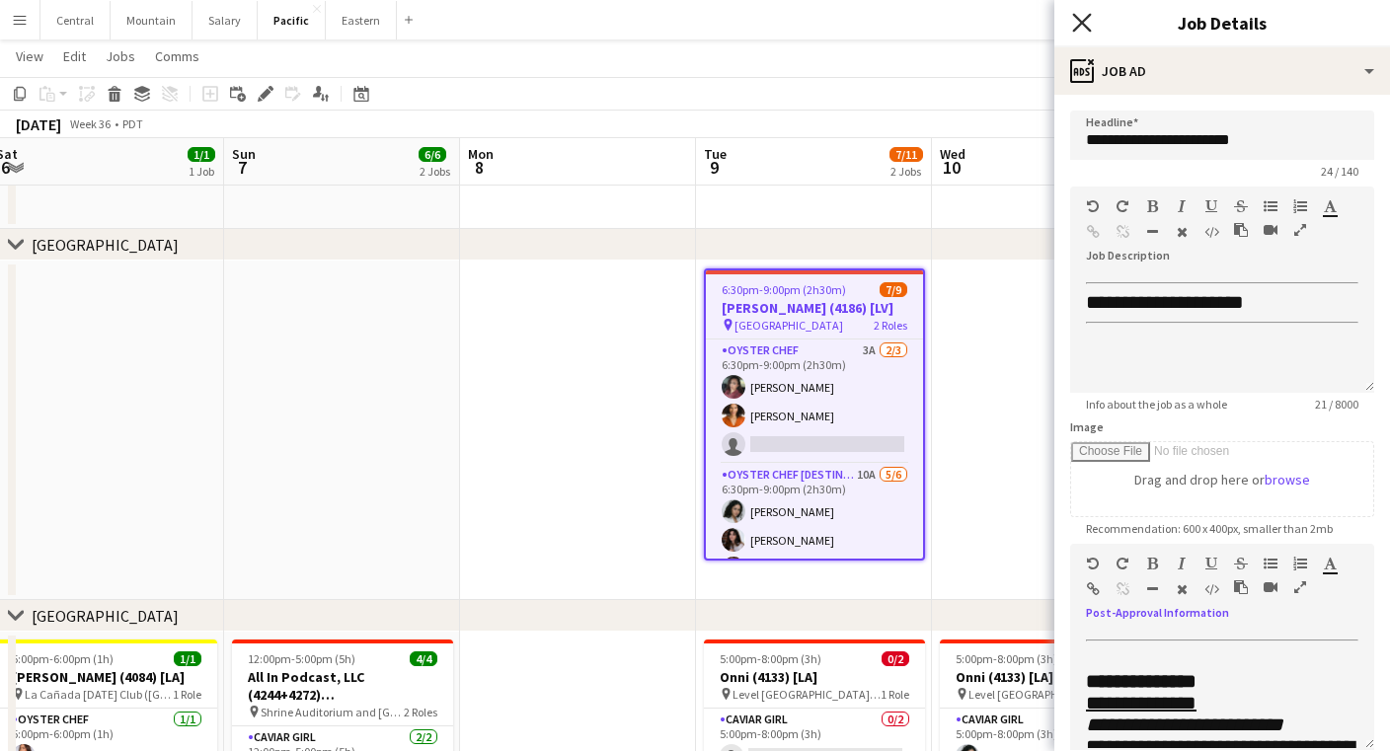
click at [1091, 19] on icon "Close pop-in" at bounding box center [1081, 22] width 19 height 19
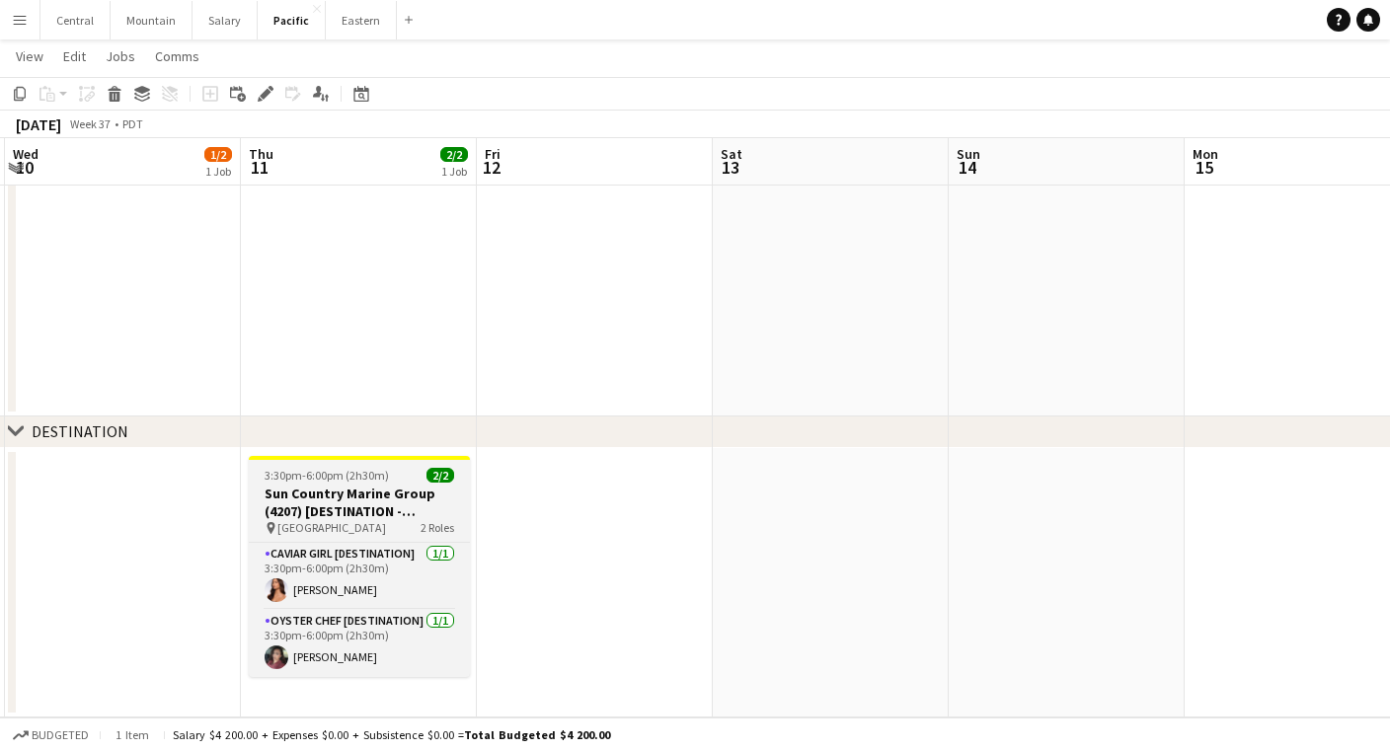
scroll to position [1145, 0]
click at [363, 485] on h3 "Sun Country Marine Group (4207) [DESTINATION - [GEOGRAPHIC_DATA], [GEOGRAPHIC_D…" at bounding box center [359, 503] width 221 height 36
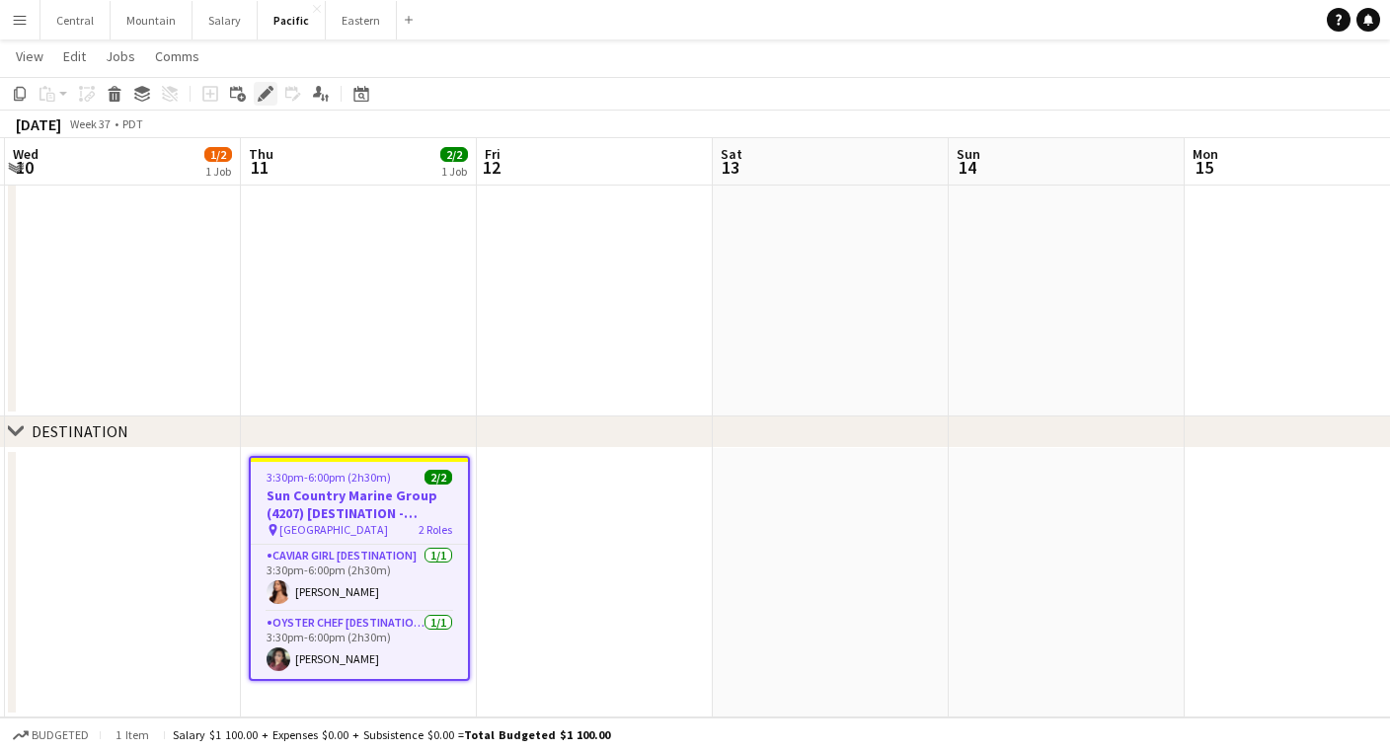
click at [268, 91] on icon at bounding box center [265, 94] width 11 height 11
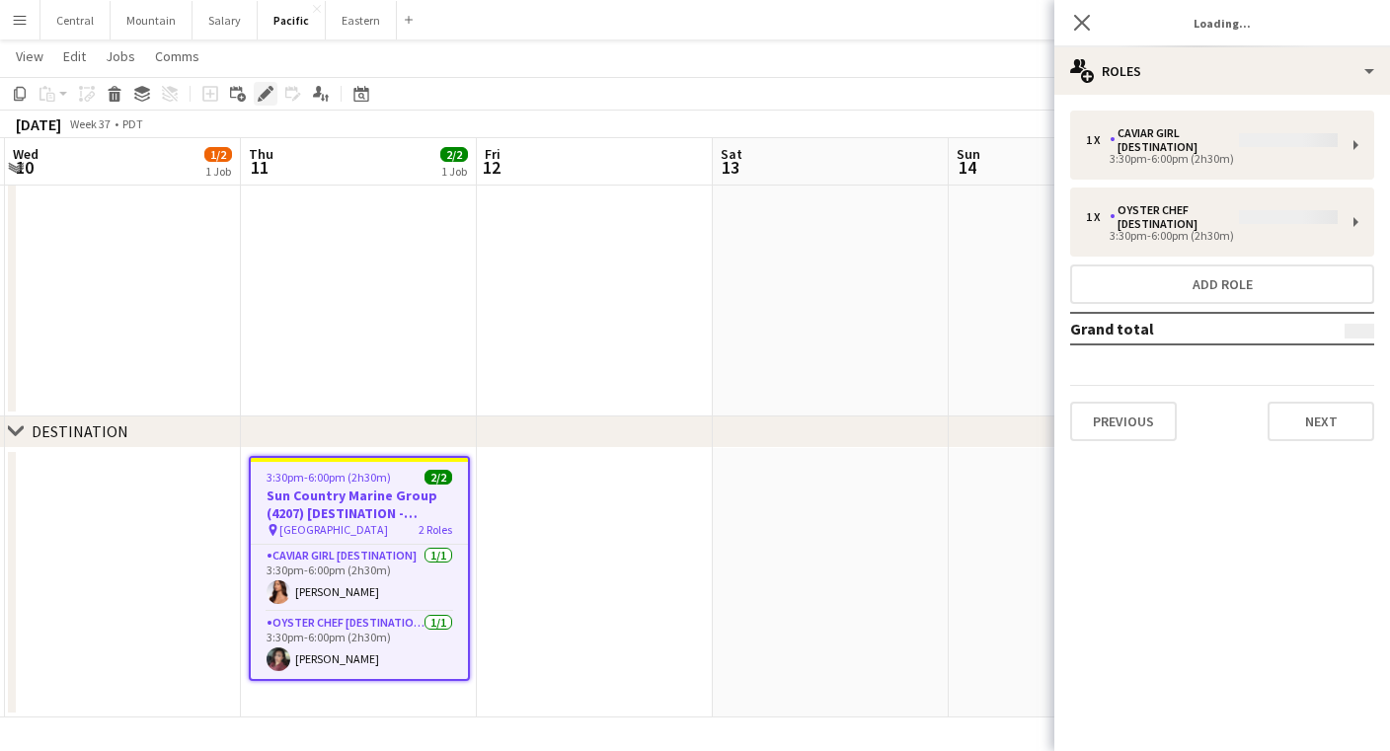
type input "**********"
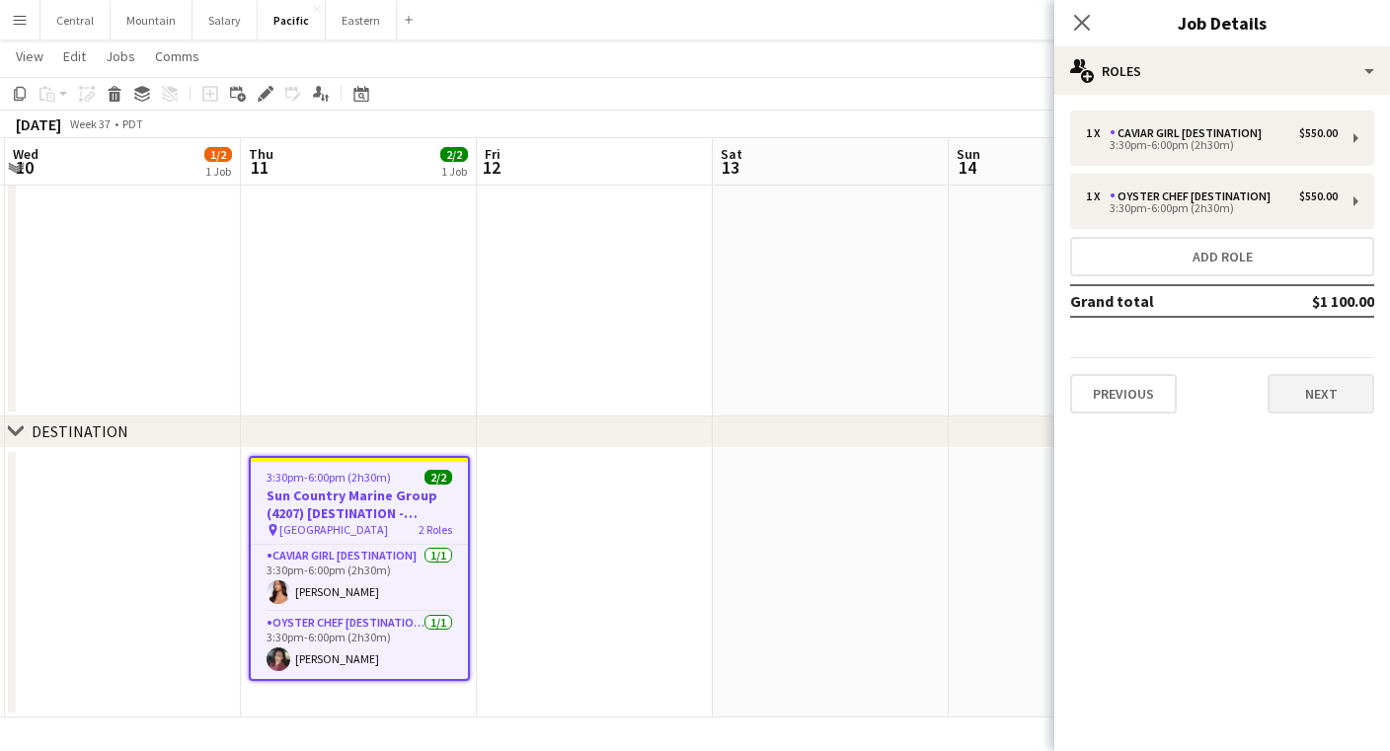
click at [1311, 393] on button "Next" at bounding box center [1321, 393] width 107 height 39
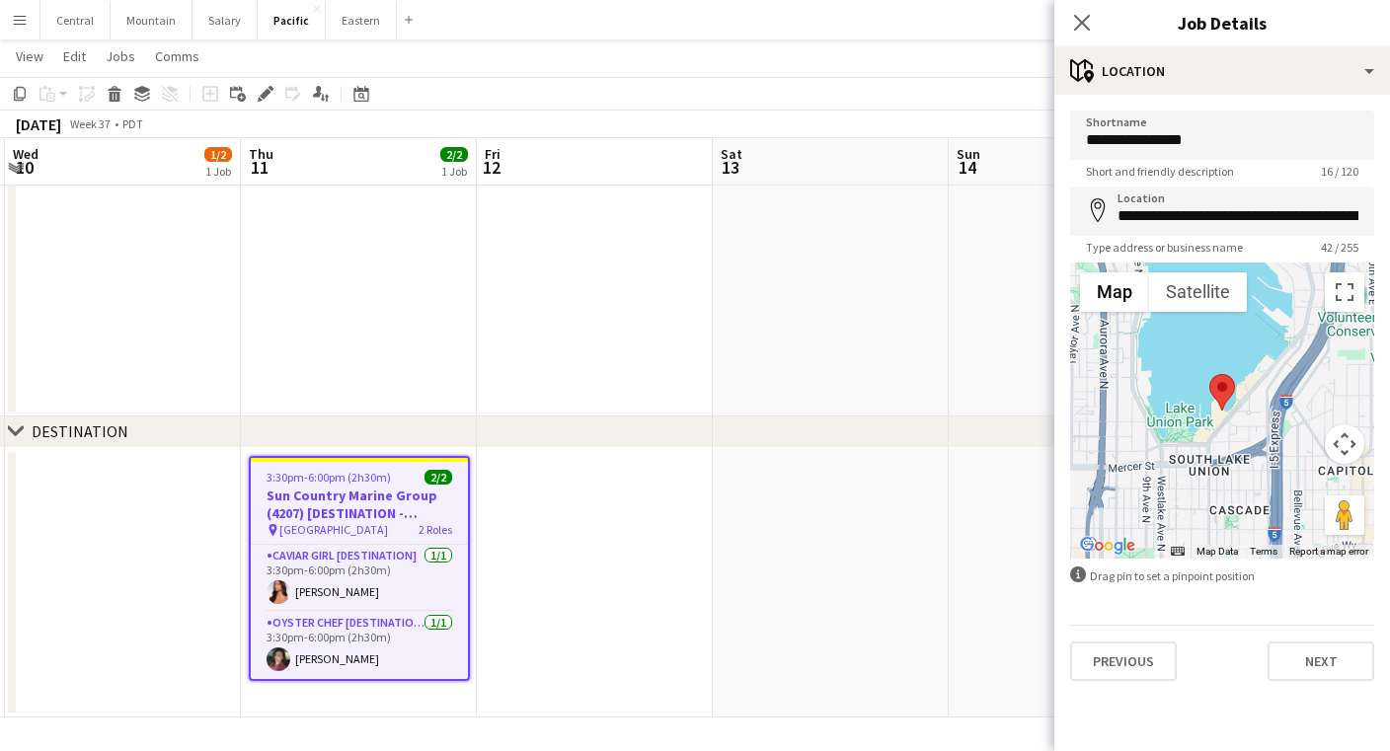
click at [1309, 691] on div "**********" at bounding box center [1223, 396] width 336 height 602
click at [1309, 663] on button "Next" at bounding box center [1321, 661] width 107 height 39
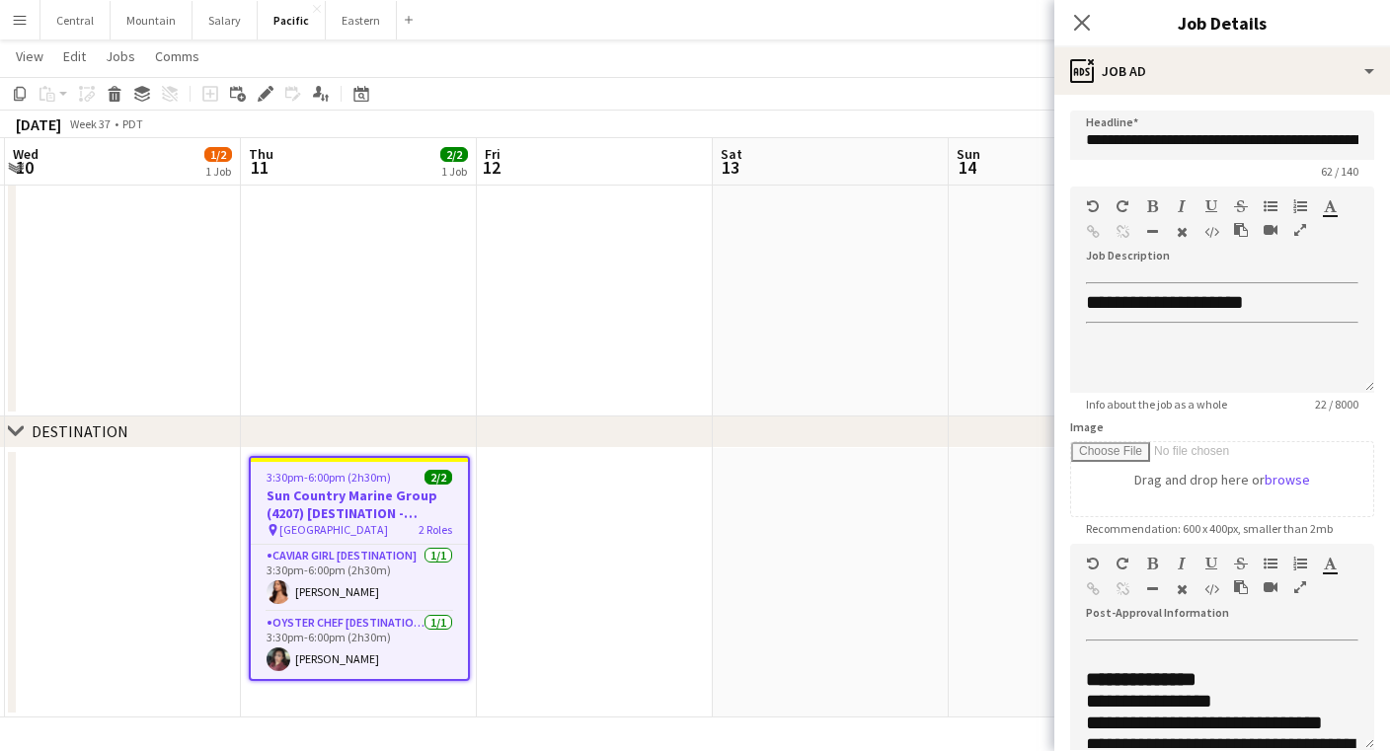
click at [1298, 587] on icon "button" at bounding box center [1301, 588] width 12 height 14
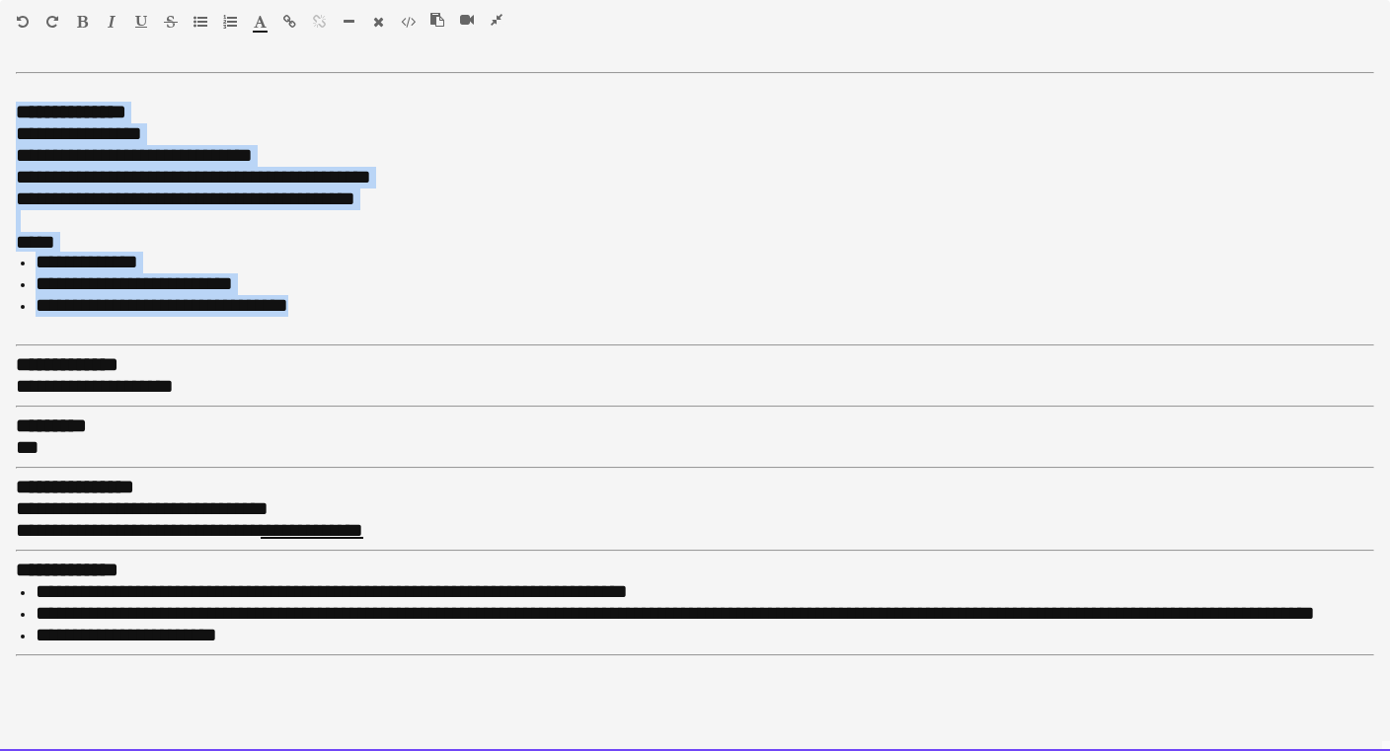
drag, startPoint x: 370, startPoint y: 303, endPoint x: -26, endPoint y: 118, distance: 436.9
click at [0, 118] on html "Menu Boards Boards Boards All jobs Status Workforce Workforce My Workforce Recr…" at bounding box center [695, 174] width 1390 height 2639
paste div
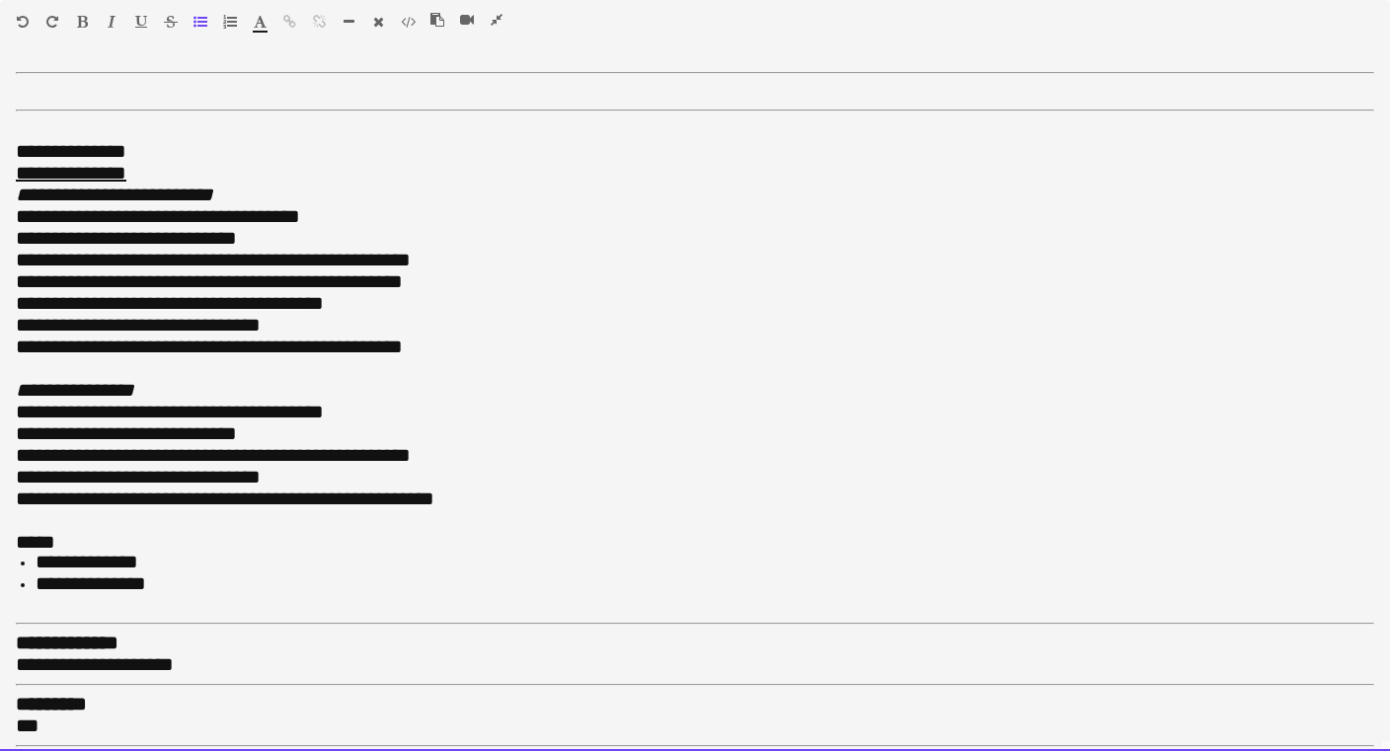
click at [29, 117] on div "**********" at bounding box center [695, 353] width 1359 height 486
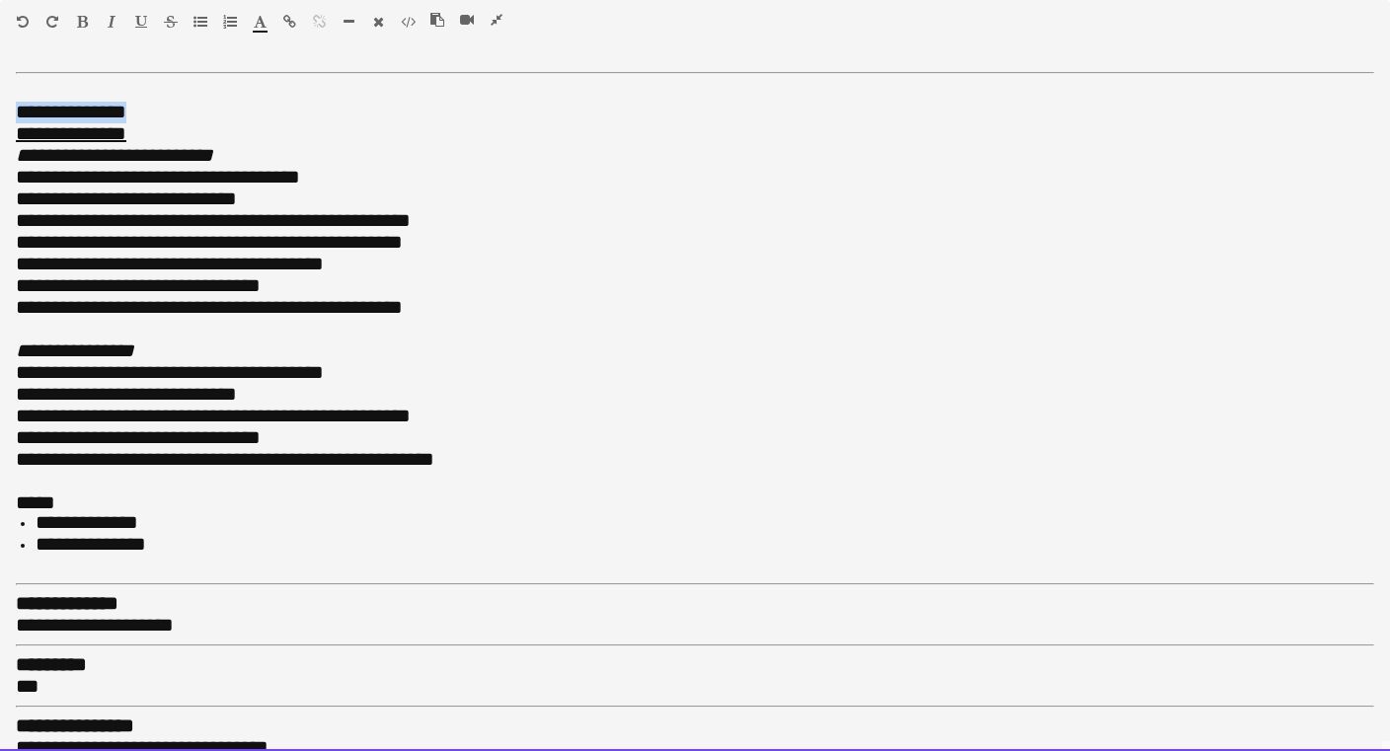
drag, startPoint x: 153, startPoint y: 110, endPoint x: -8, endPoint y: 109, distance: 161.0
click at [0, 109] on html "Menu Boards Boards Boards All jobs Status Workforce Workforce My Workforce Recr…" at bounding box center [695, 174] width 1390 height 2639
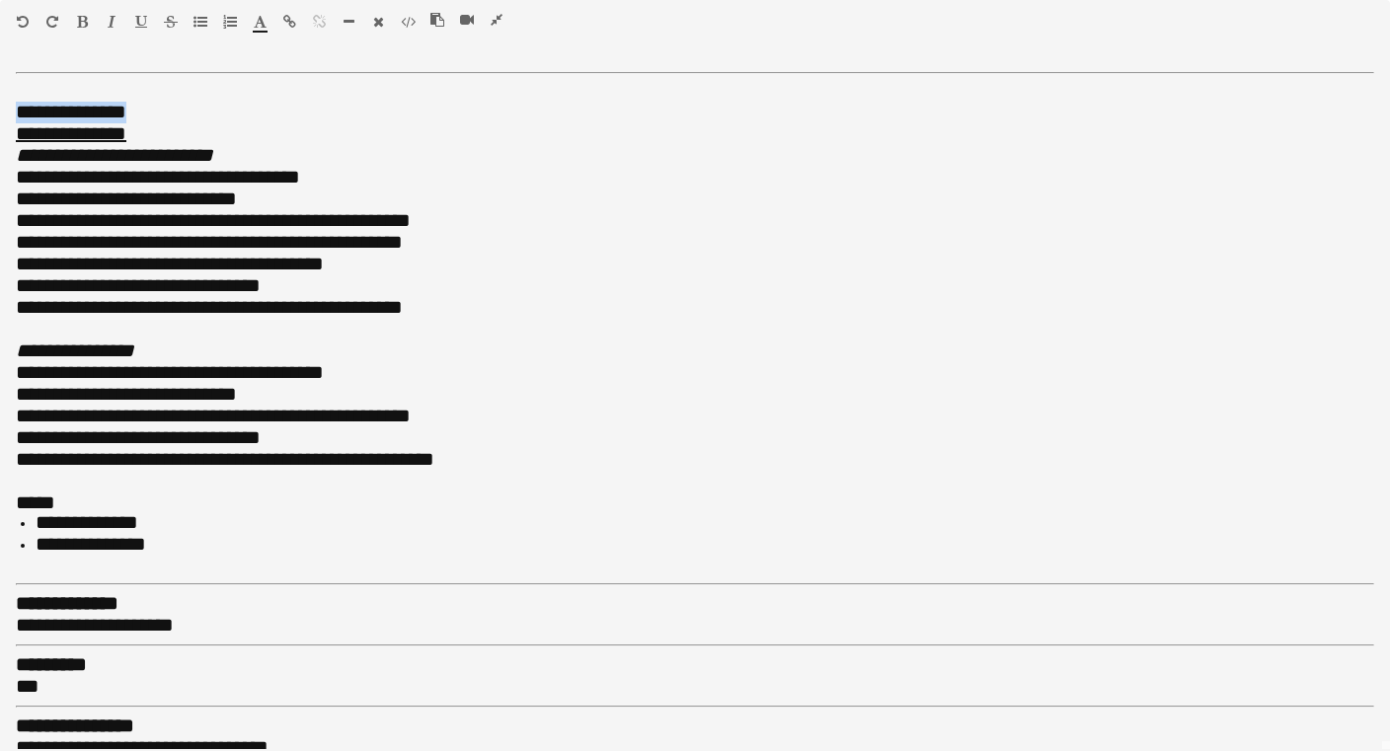
click at [86, 21] on icon "button" at bounding box center [82, 22] width 11 height 14
